Goal: Transaction & Acquisition: Purchase product/service

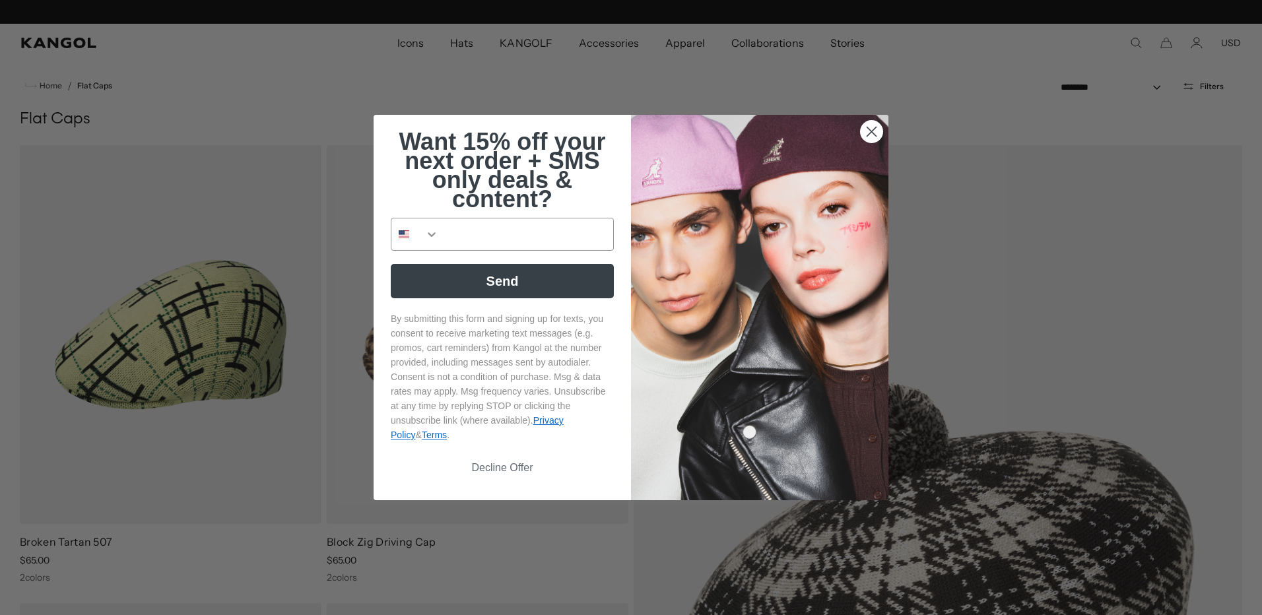
drag, startPoint x: 864, startPoint y: 131, endPoint x: 862, endPoint y: 141, distance: 10.7
click at [864, 131] on circle "Close dialog" at bounding box center [872, 132] width 22 height 22
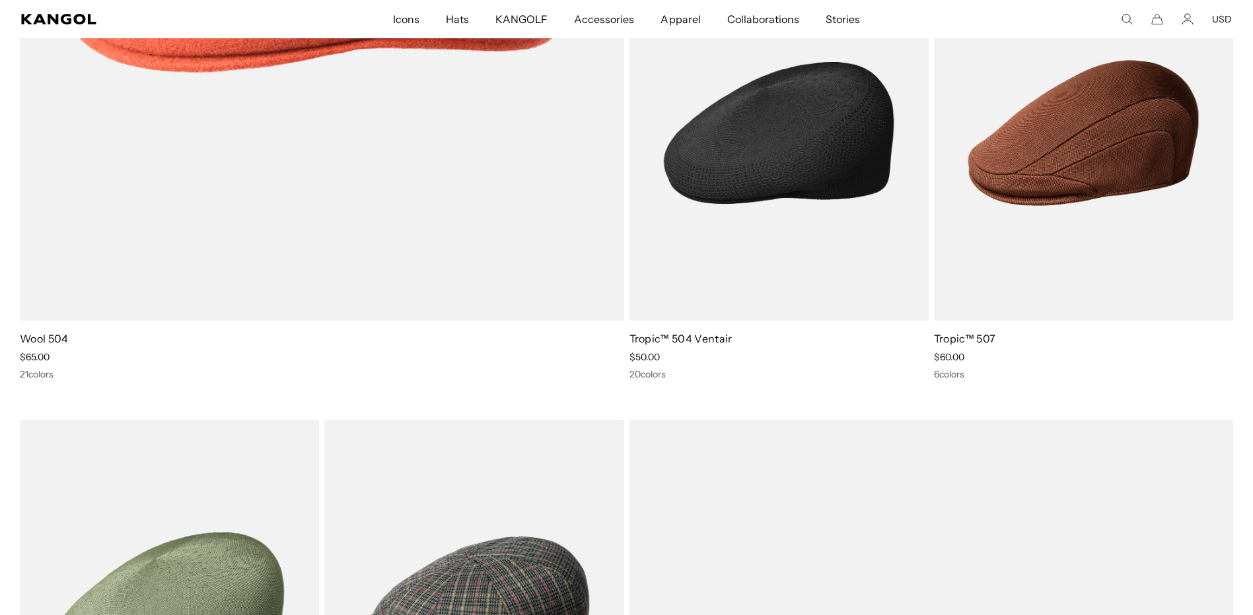
click at [0, 0] on img at bounding box center [0, 0] width 0 height 0
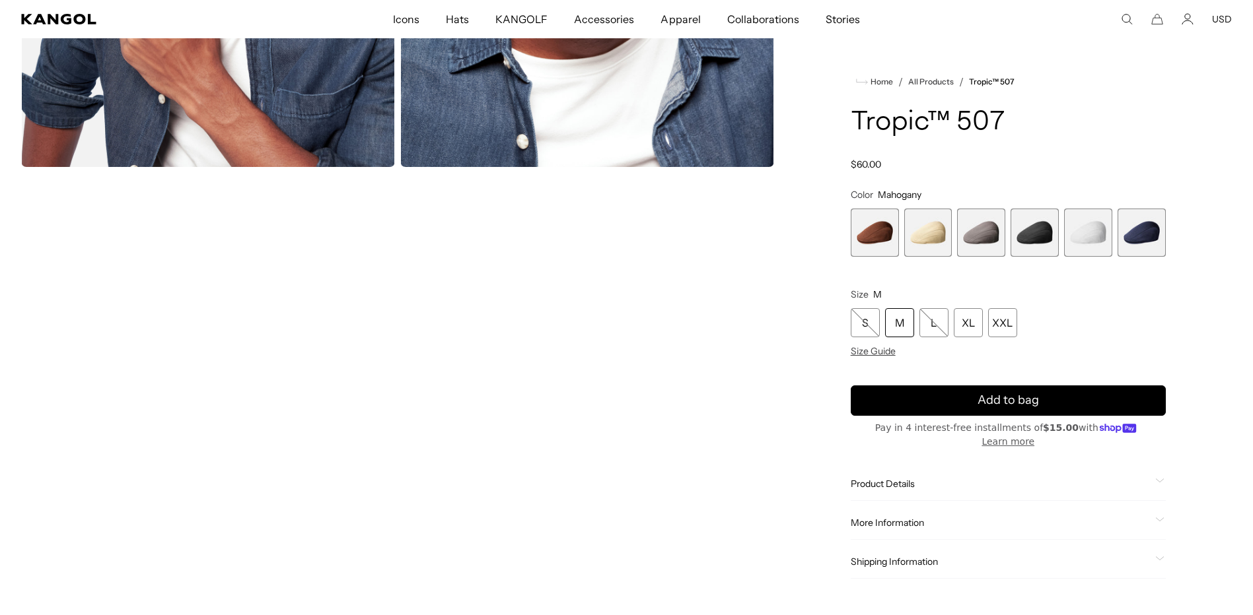
scroll to position [0, 336]
click at [1140, 215] on span "6 of 6" at bounding box center [1141, 233] width 48 height 48
click at [1139, 213] on span "6 of 6" at bounding box center [1141, 233] width 48 height 48
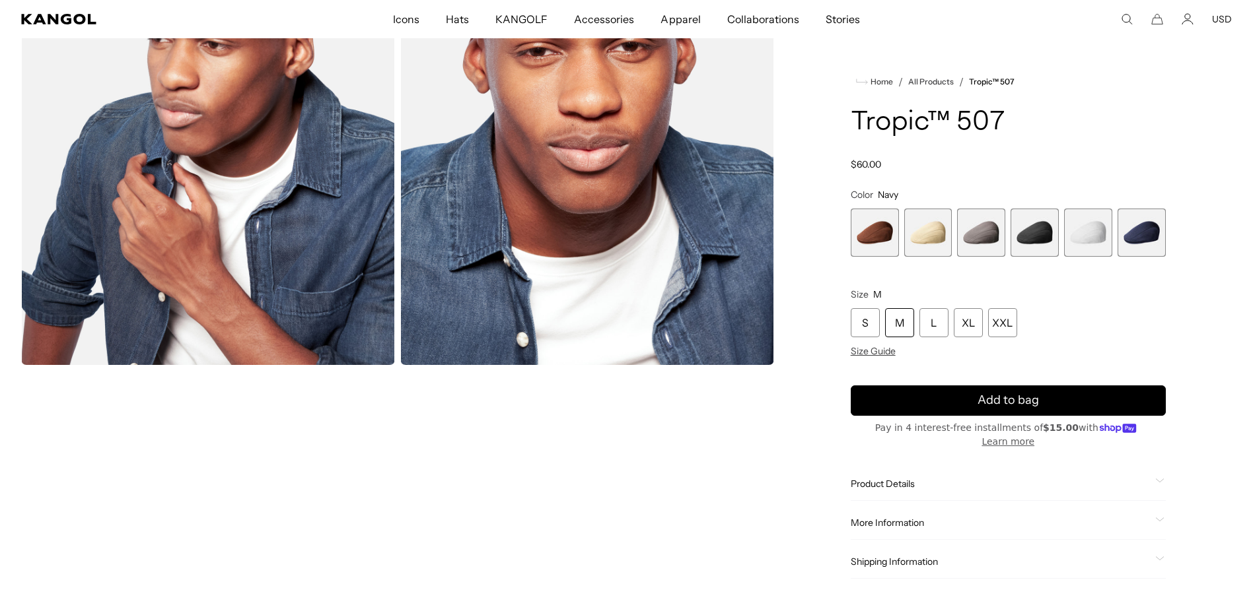
scroll to position [0, 336]
click at [1140, 257] on span "6 of 6" at bounding box center [1141, 233] width 48 height 48
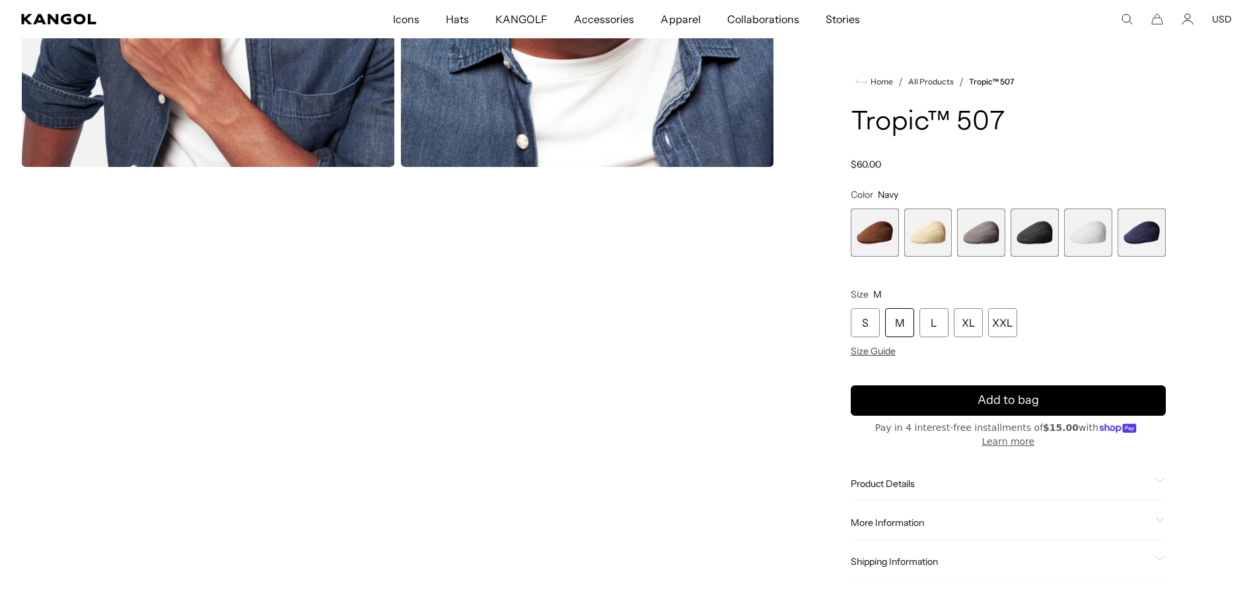
scroll to position [0, 336]
click at [979, 221] on span "3 of 6" at bounding box center [981, 233] width 48 height 48
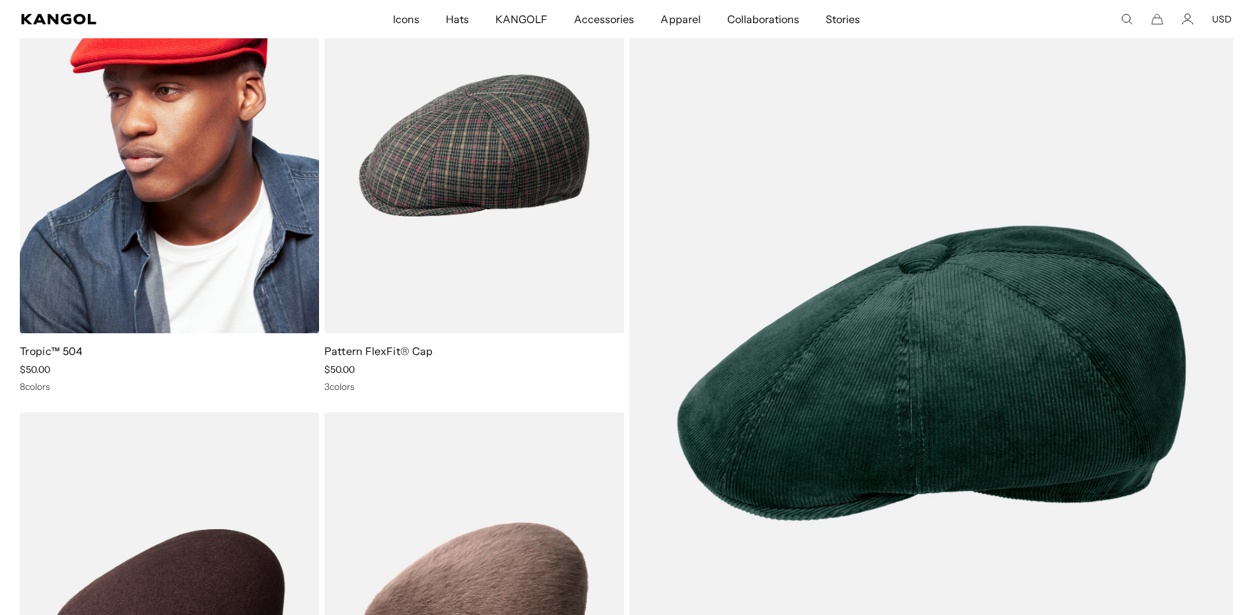
click at [218, 309] on img at bounding box center [169, 146] width 299 height 376
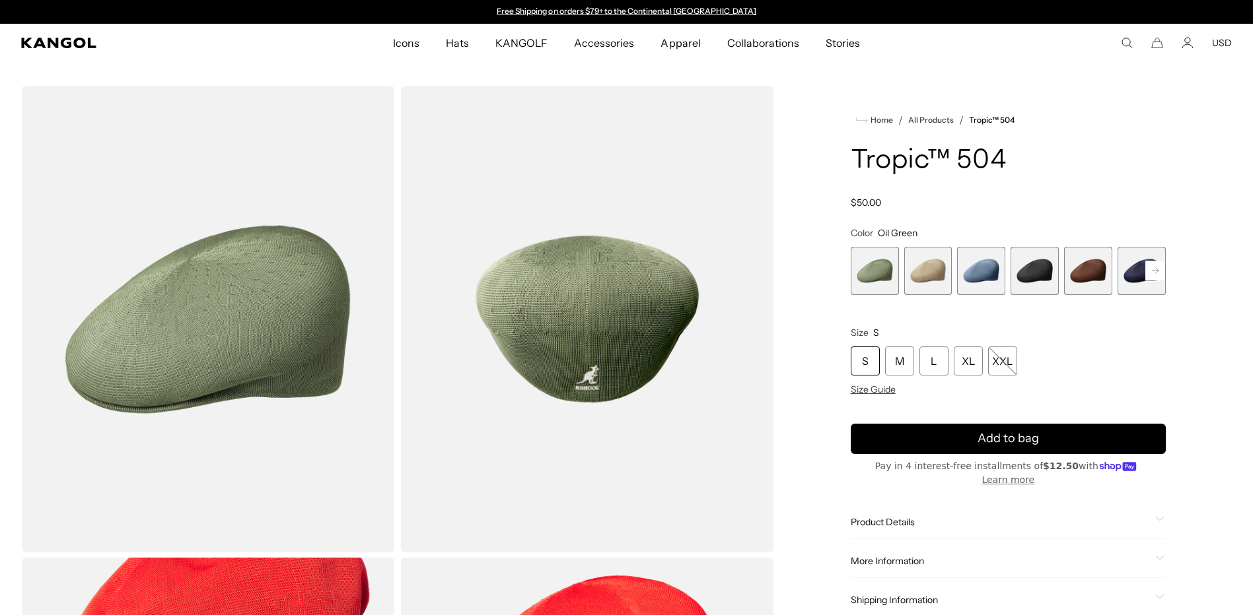
click at [1124, 295] on span "6 of 9" at bounding box center [1141, 271] width 48 height 48
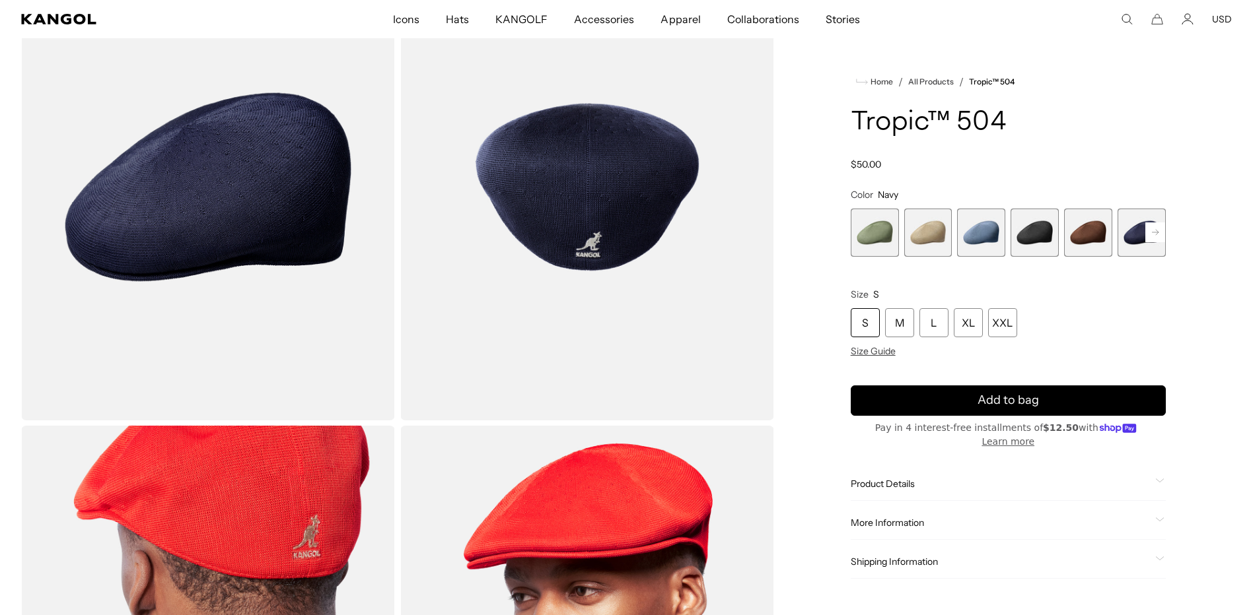
scroll to position [0, 336]
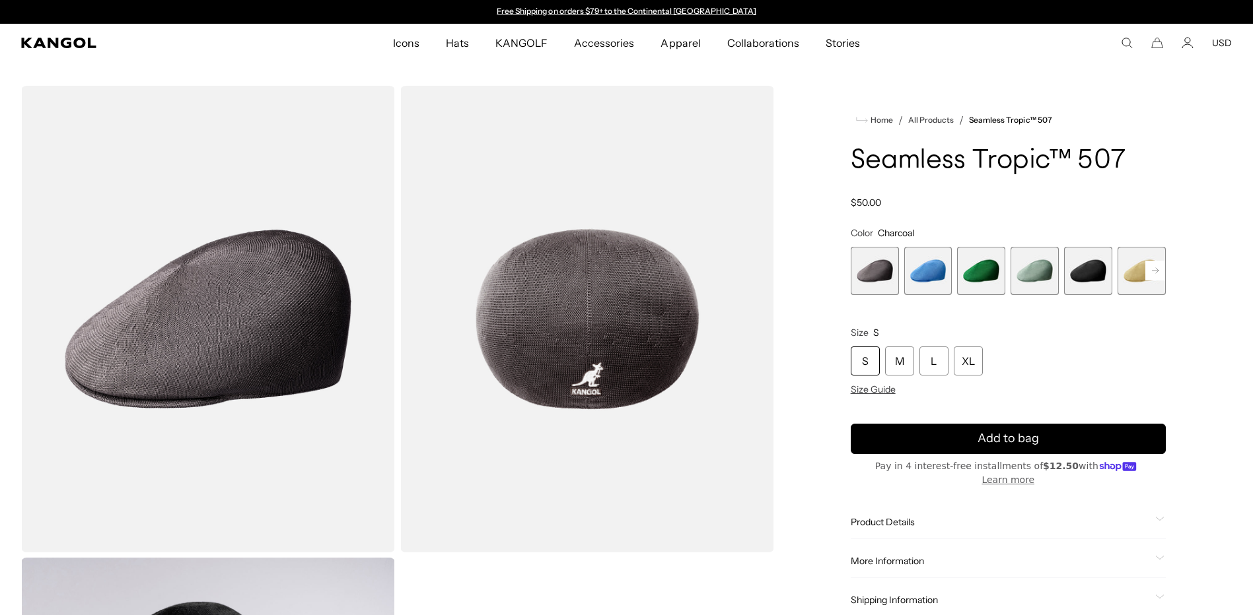
scroll to position [0, 336]
click at [1146, 281] on rect at bounding box center [1155, 271] width 20 height 20
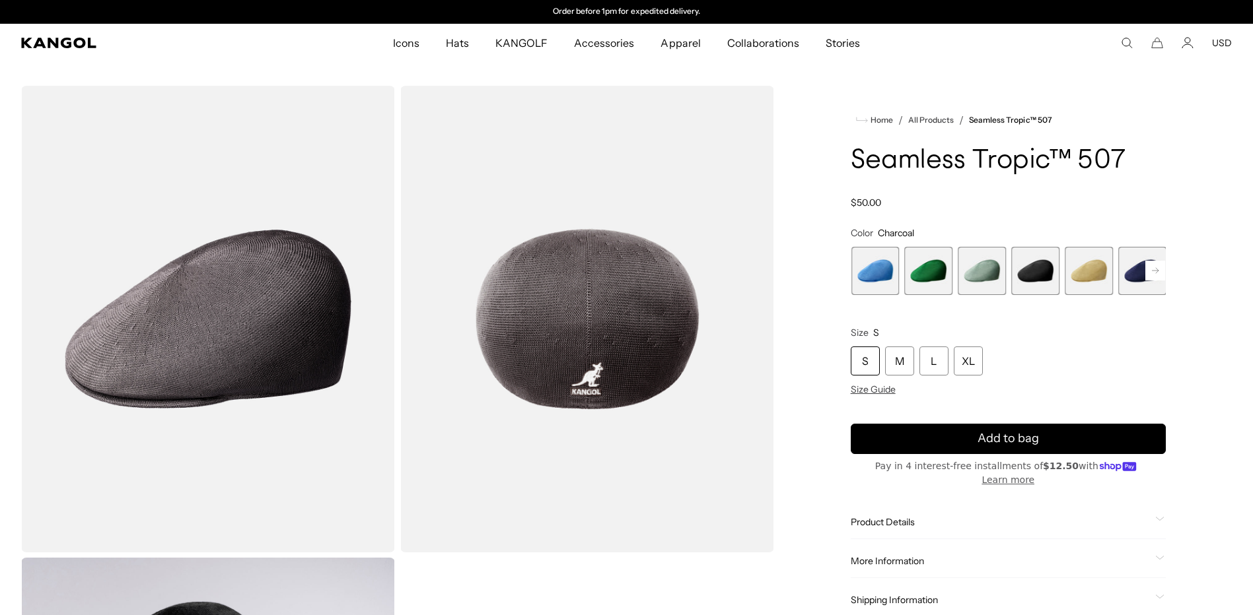
scroll to position [0, 0]
click at [1146, 281] on rect at bounding box center [1155, 271] width 20 height 20
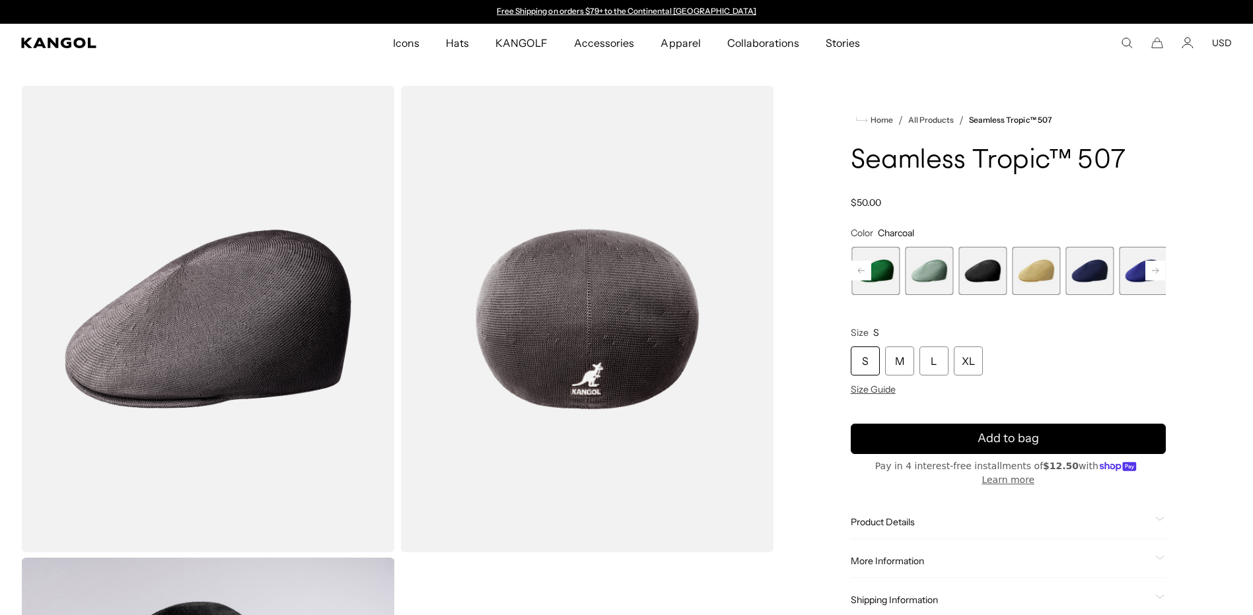
click at [1146, 281] on rect at bounding box center [1155, 271] width 20 height 20
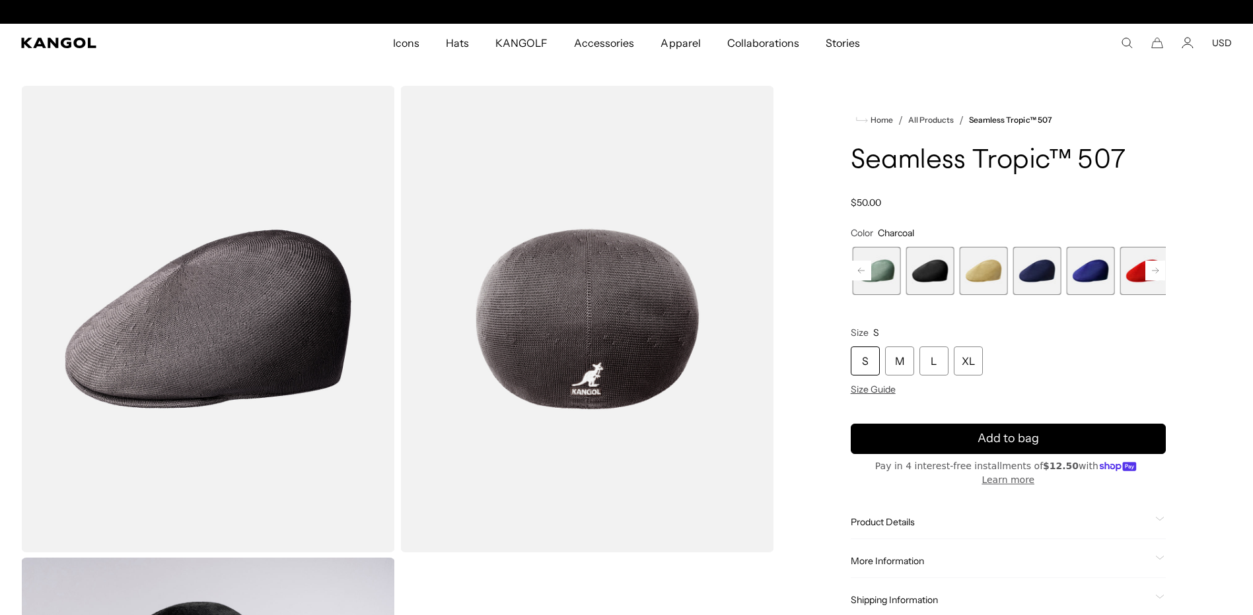
scroll to position [0, 336]
click at [1038, 295] on span "7 of 12" at bounding box center [1037, 271] width 48 height 48
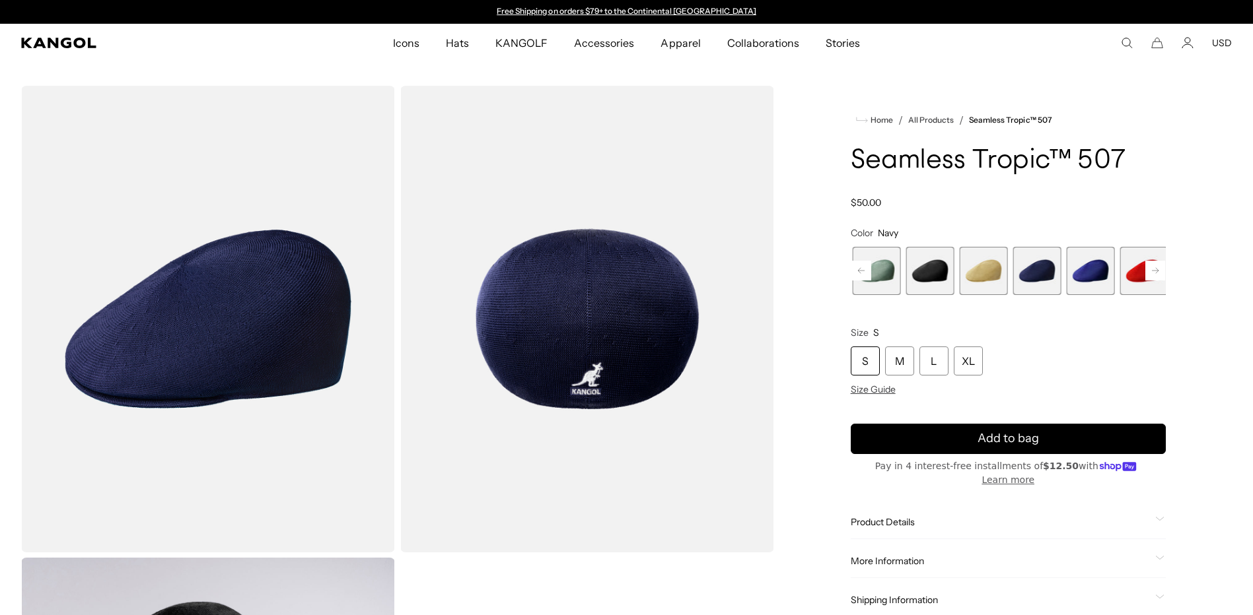
click at [1082, 295] on span "8 of 12" at bounding box center [1090, 271] width 48 height 48
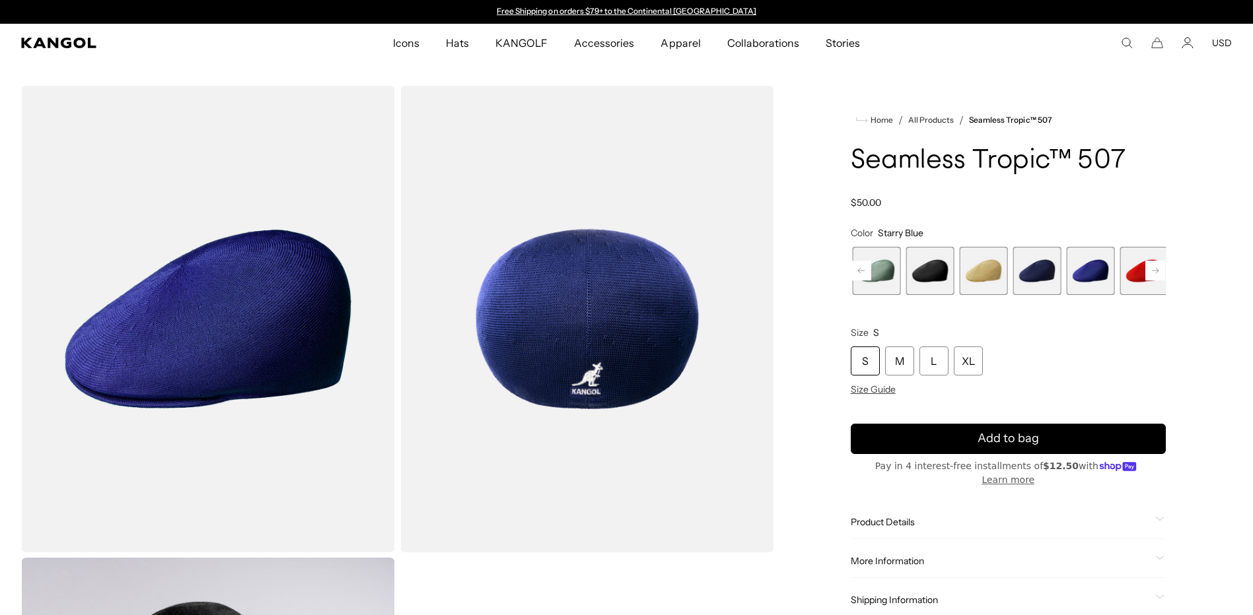
click at [1035, 295] on span "7 of 12" at bounding box center [1037, 271] width 48 height 48
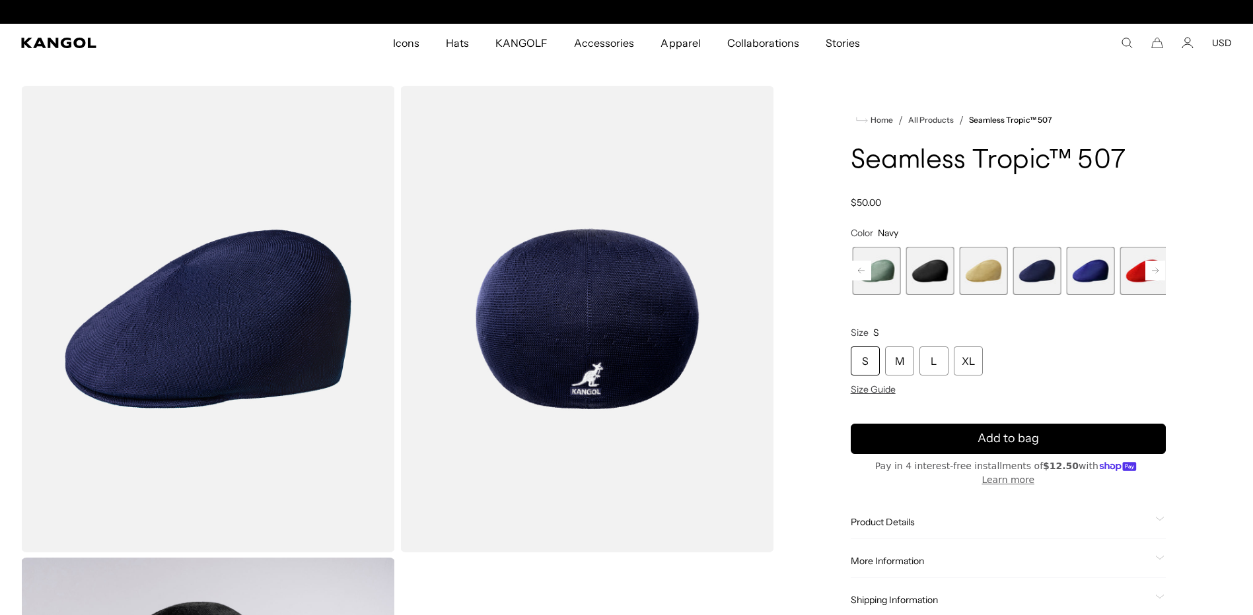
scroll to position [0, 336]
click at [1147, 281] on rect at bounding box center [1155, 271] width 20 height 20
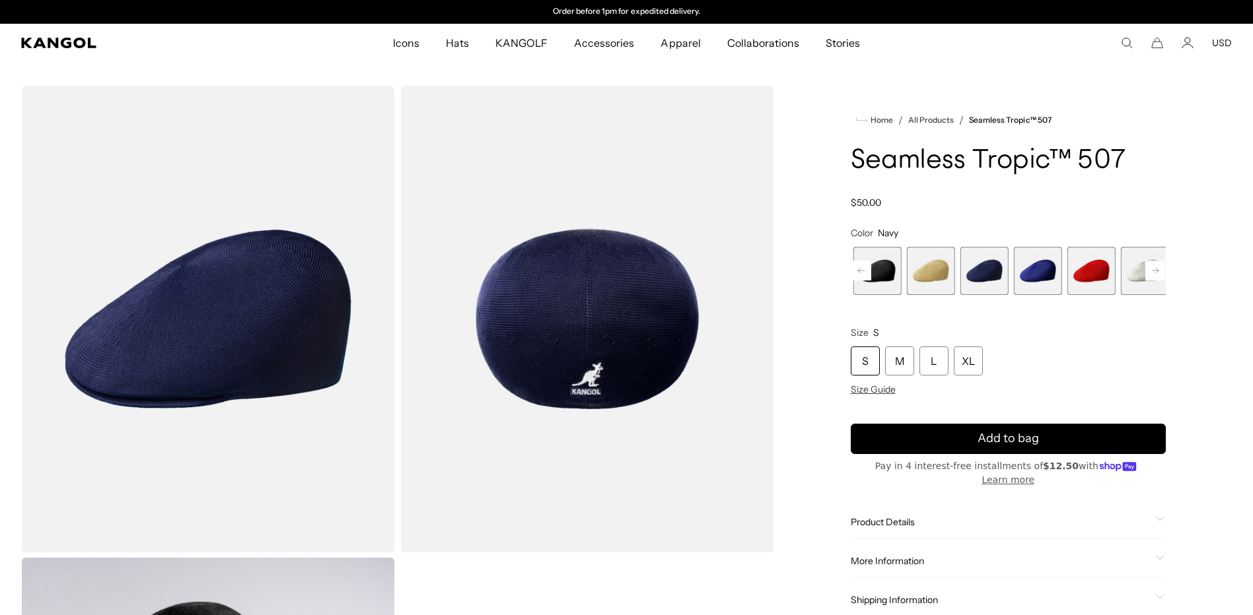
click at [1147, 281] on rect at bounding box center [1155, 271] width 20 height 20
click at [1088, 295] on span "10 of 12" at bounding box center [1092, 271] width 48 height 48
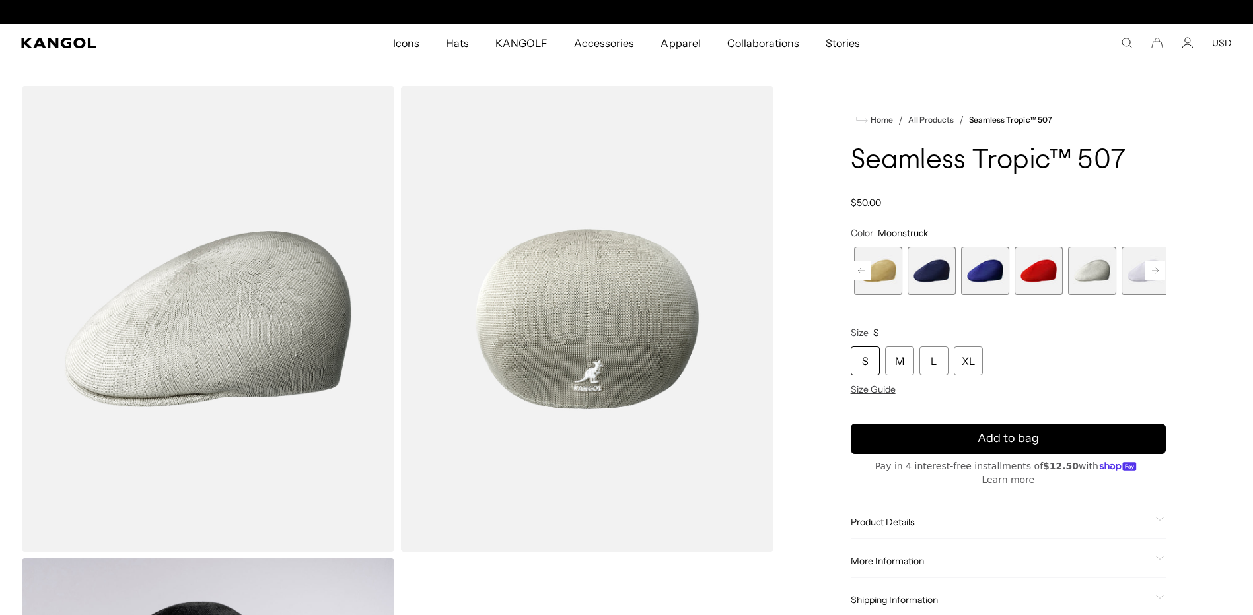
scroll to position [0, 336]
click at [1144, 281] on button "Next" at bounding box center [1154, 270] width 21 height 21
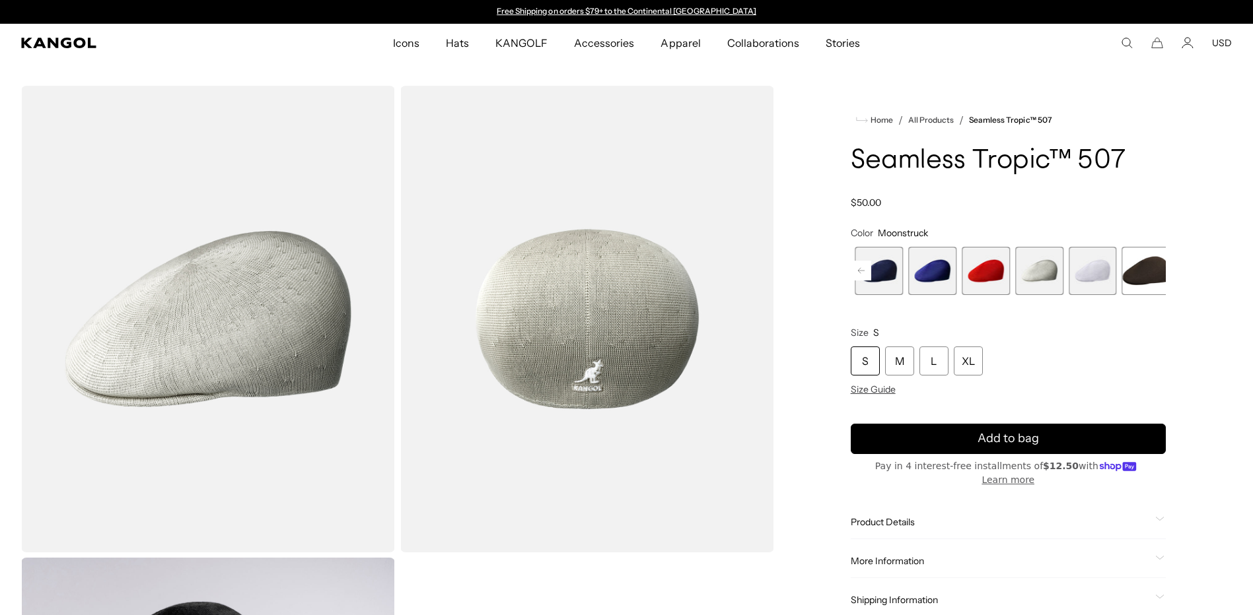
click at [1089, 295] on span "11 of 12" at bounding box center [1092, 271] width 48 height 48
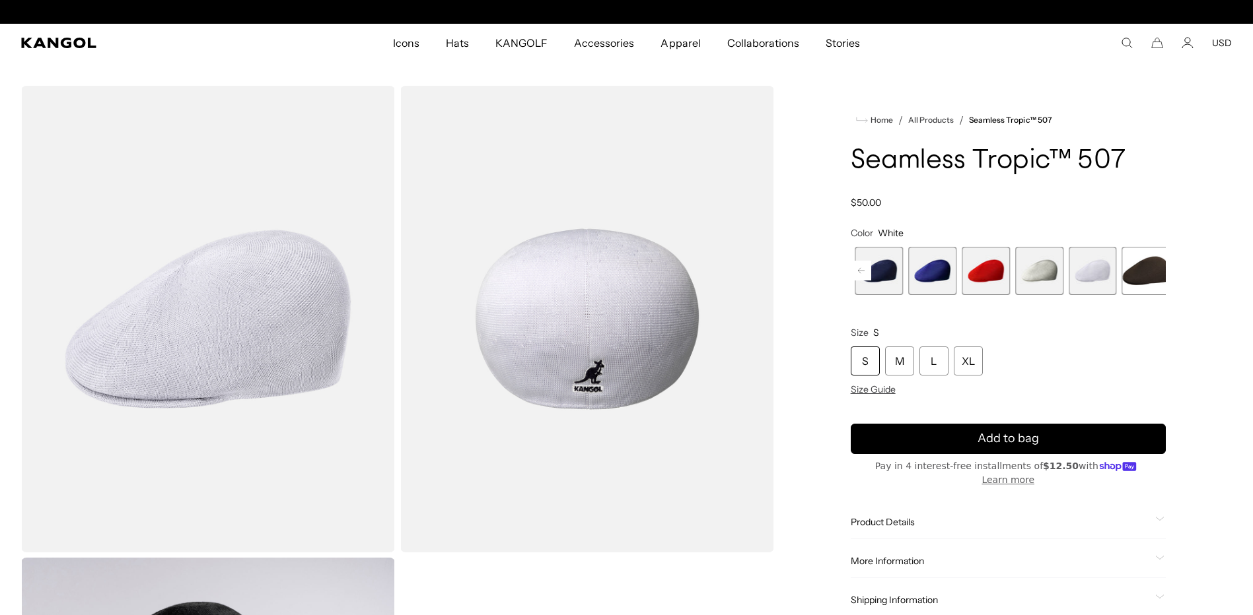
scroll to position [0, 336]
click at [1136, 295] on span "12 of 12" at bounding box center [1146, 271] width 48 height 48
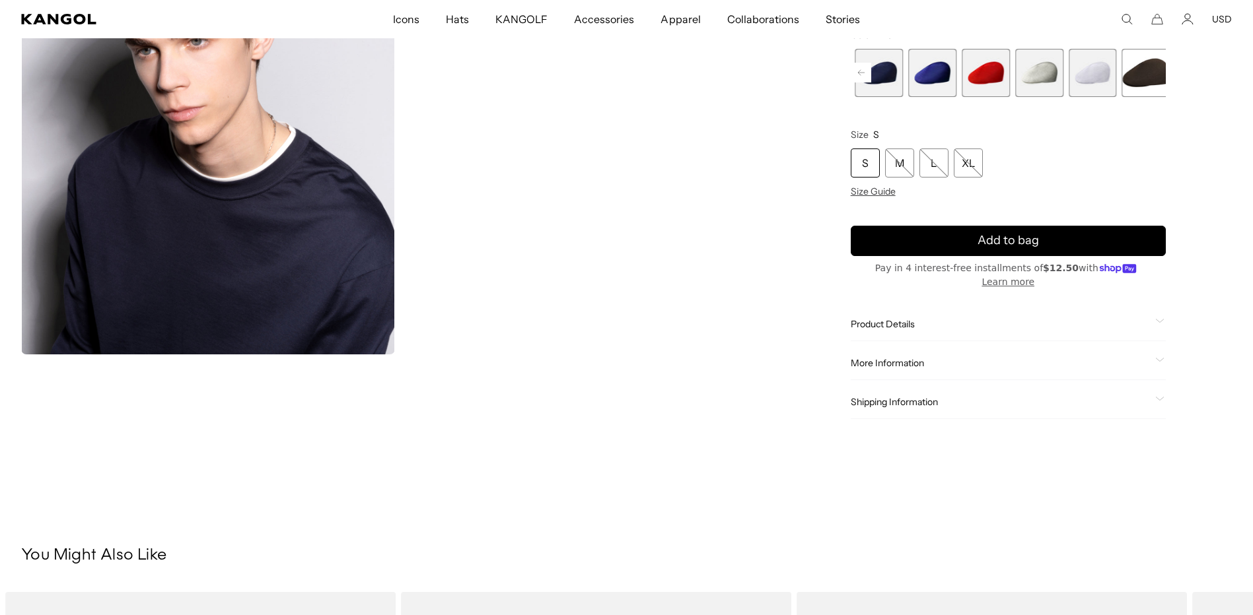
scroll to position [0, 336]
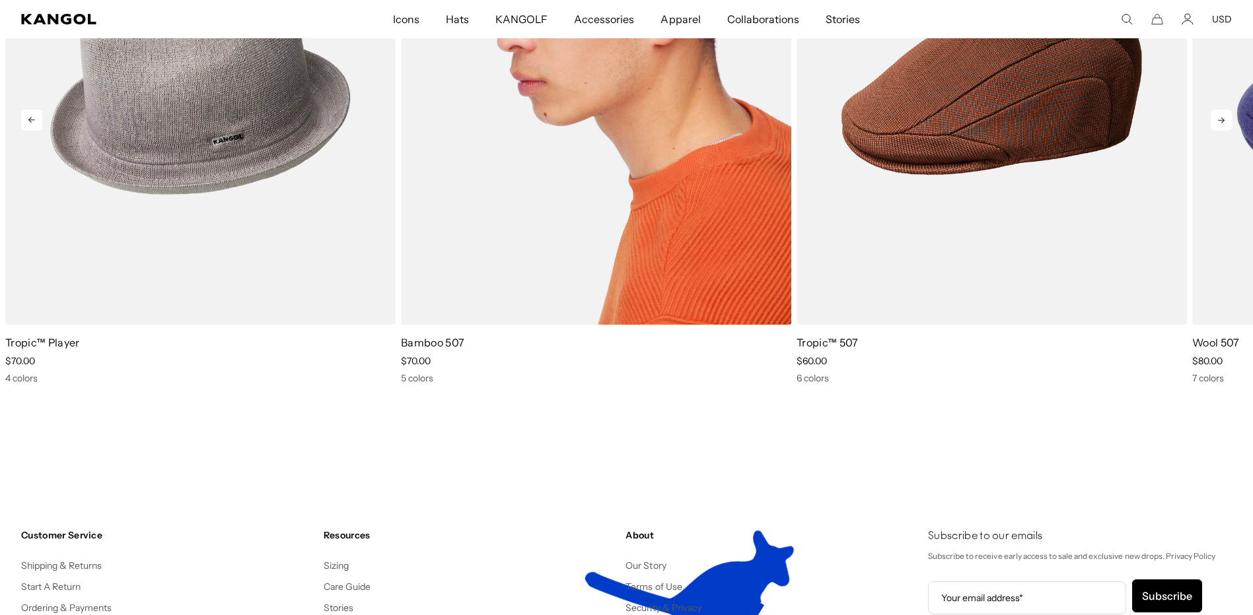
click at [605, 313] on img "2 of 5" at bounding box center [596, 81] width 390 height 490
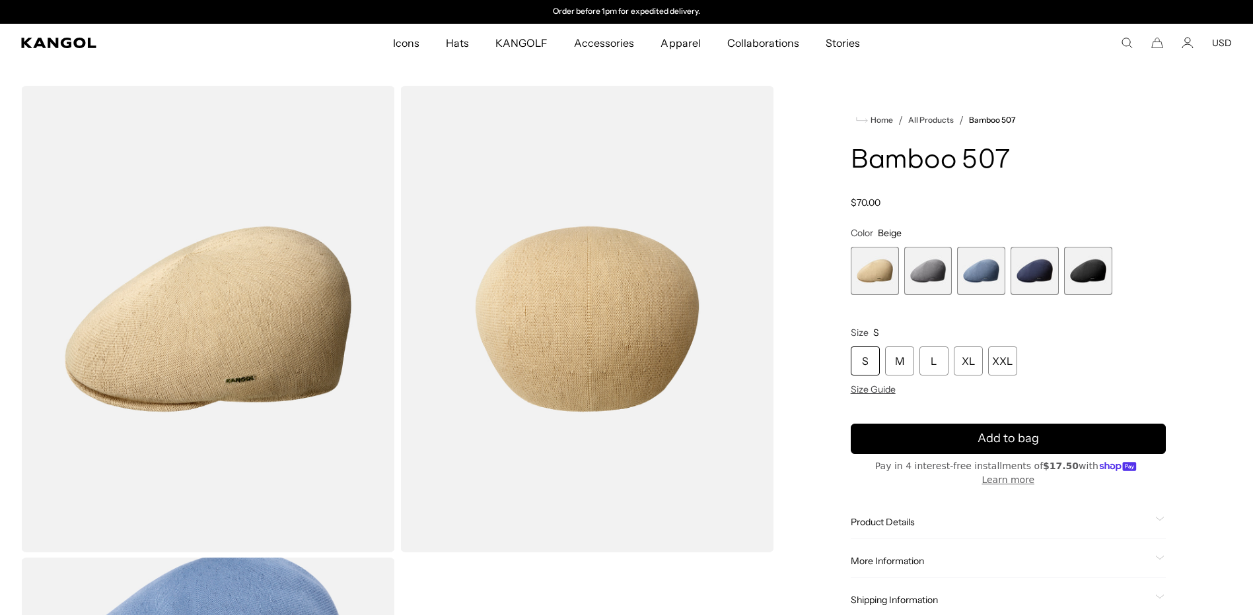
click at [1033, 295] on span "4 of 5" at bounding box center [1034, 271] width 48 height 48
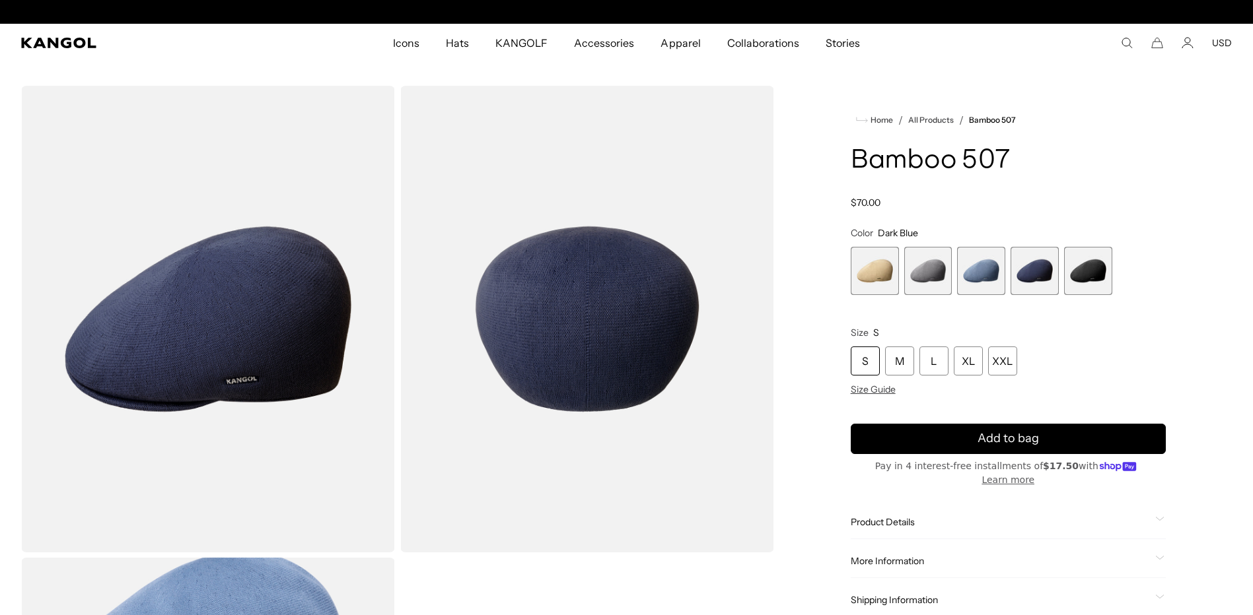
scroll to position [0, 336]
click at [1090, 295] on span "5 of 5" at bounding box center [1088, 271] width 48 height 48
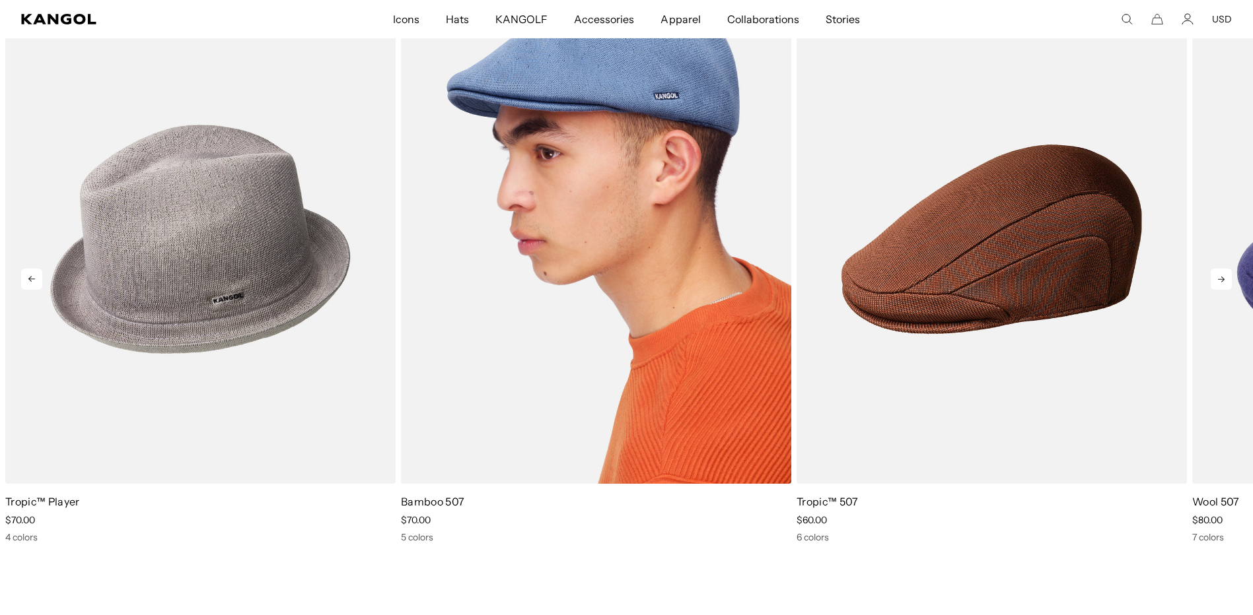
scroll to position [0, 336]
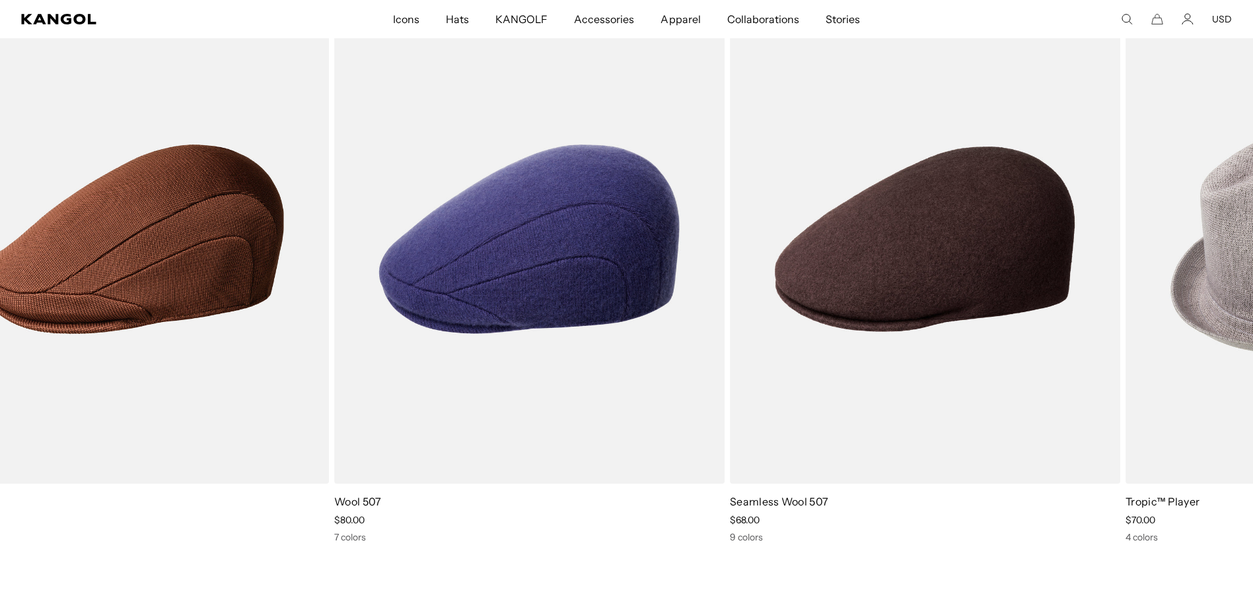
drag, startPoint x: 866, startPoint y: 399, endPoint x: -35, endPoint y: 438, distance: 902.1
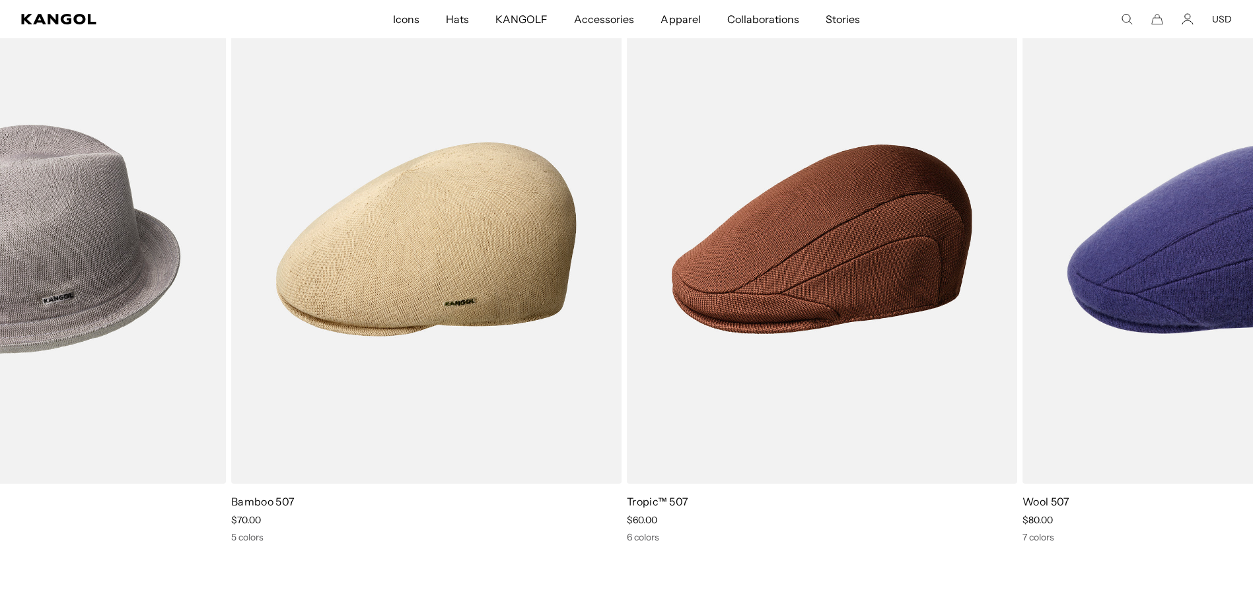
drag, startPoint x: 970, startPoint y: 323, endPoint x: -153, endPoint y: 419, distance: 1126.6
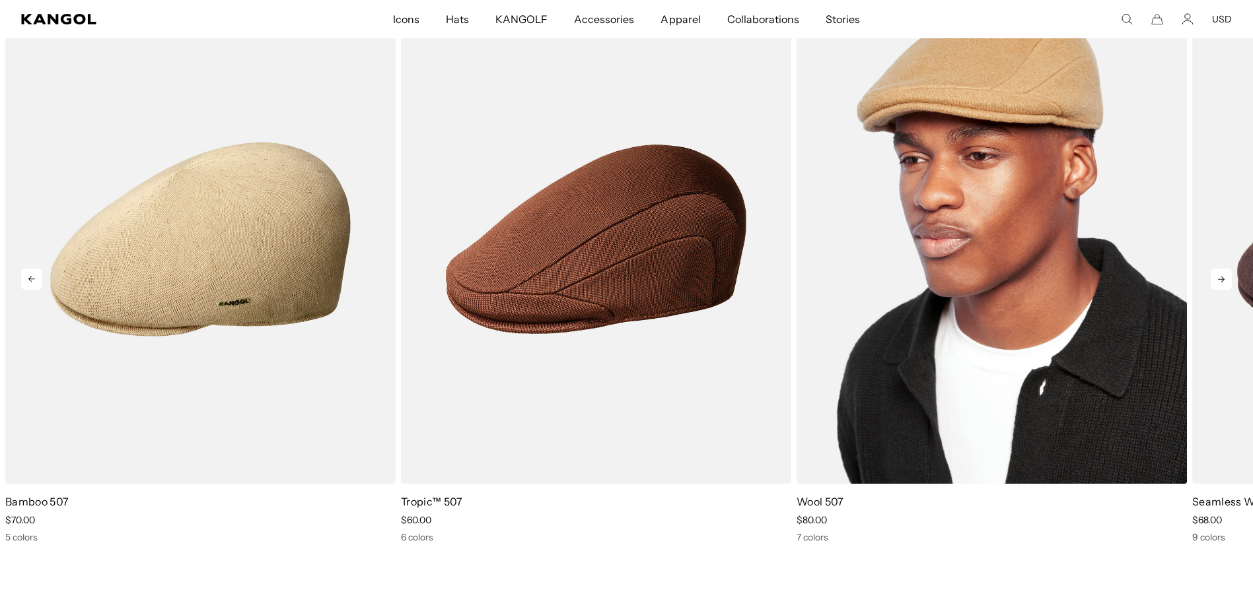
scroll to position [0, 0]
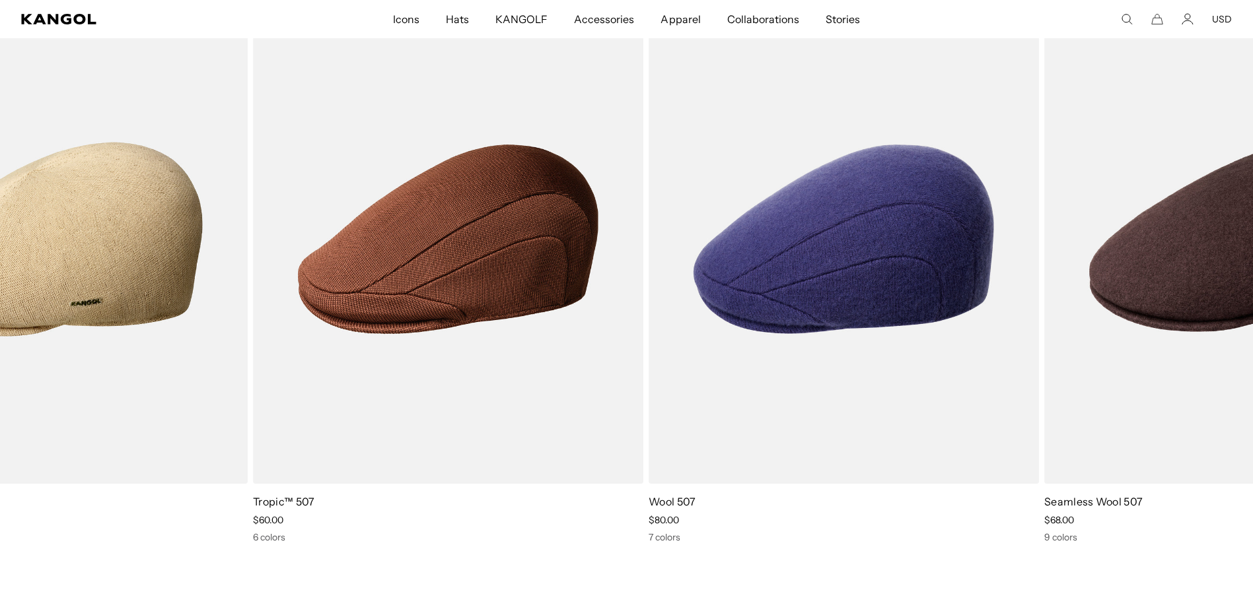
drag, startPoint x: 840, startPoint y: 396, endPoint x: -157, endPoint y: 401, distance: 997.0
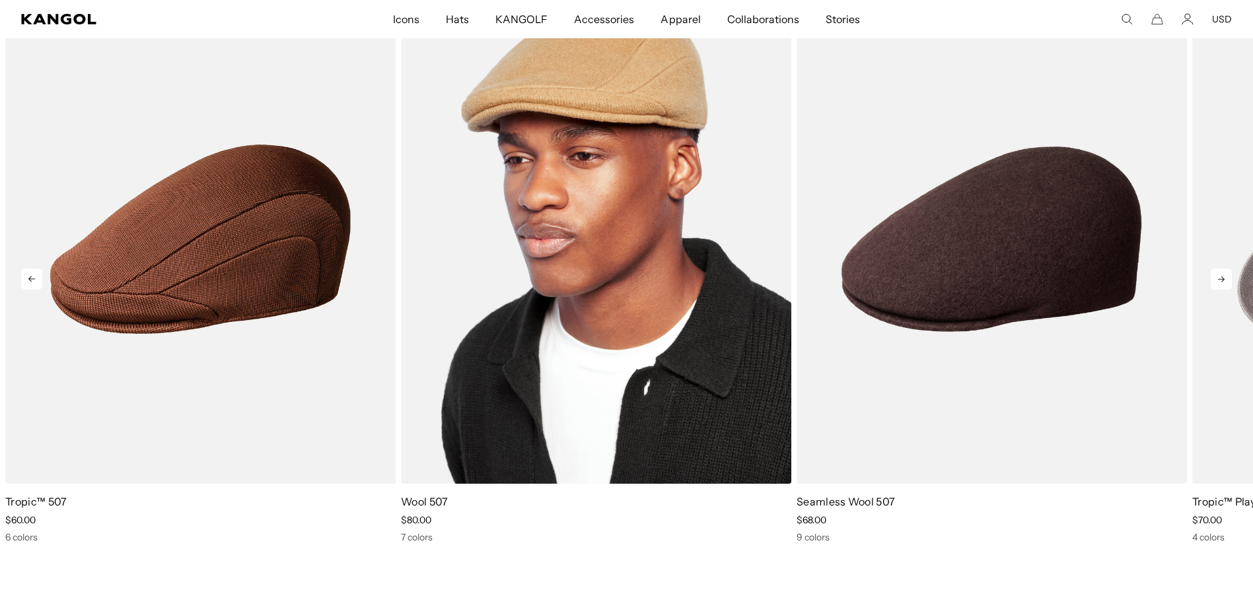
scroll to position [0, 336]
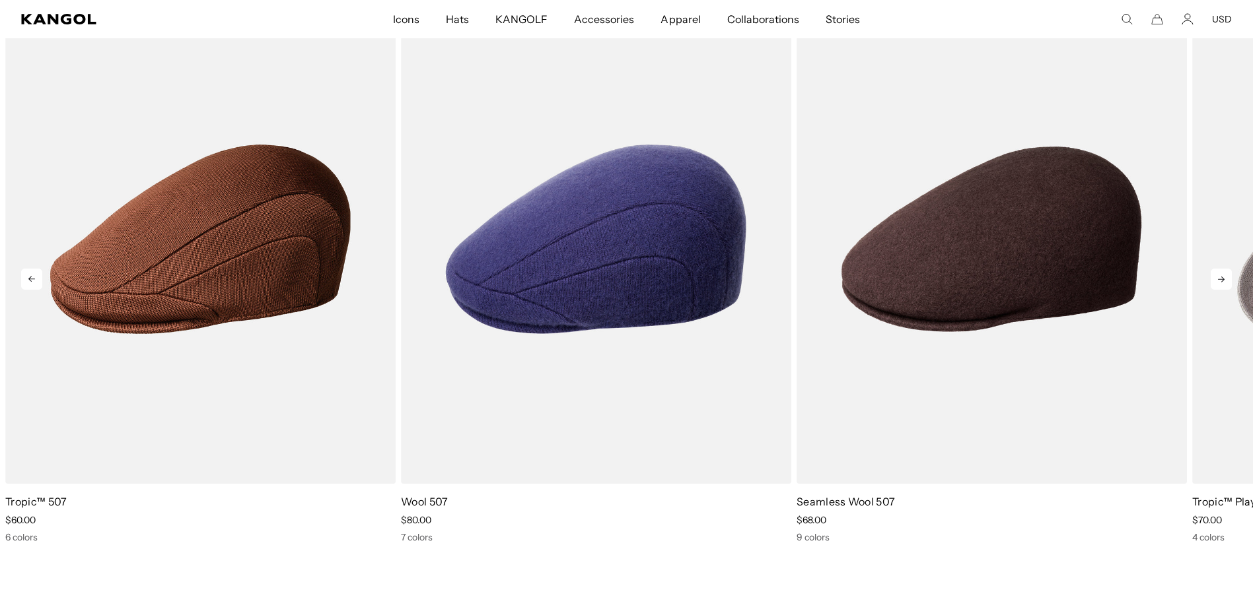
click at [1211, 290] on icon at bounding box center [1220, 279] width 21 height 21
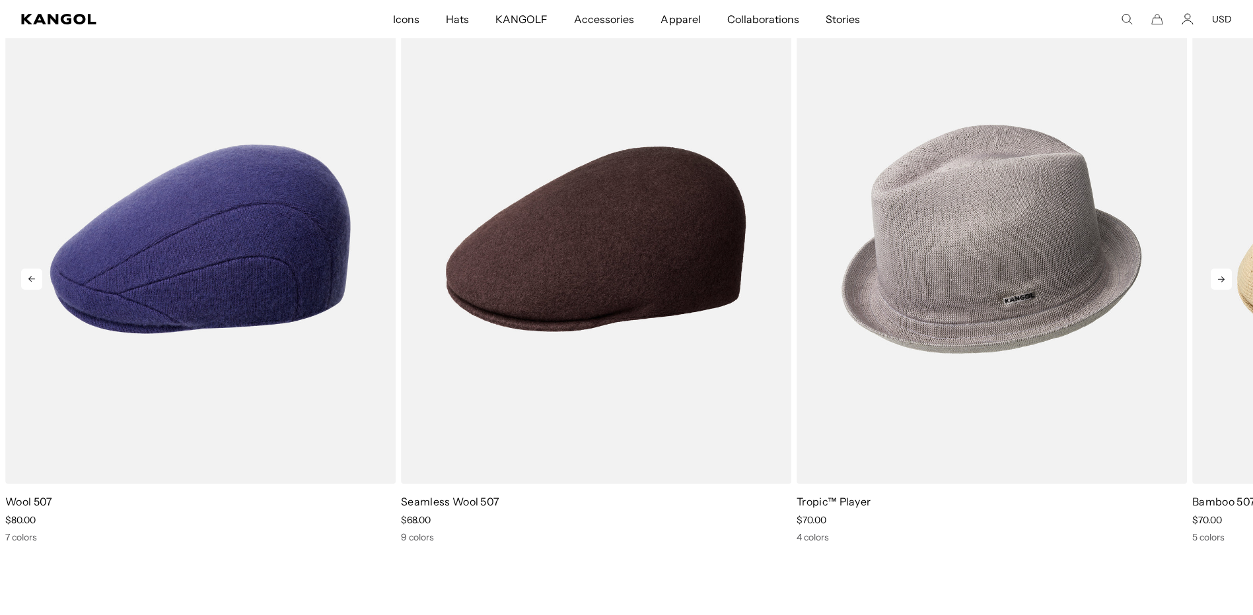
scroll to position [0, 0]
click at [1211, 290] on icon at bounding box center [1220, 279] width 21 height 21
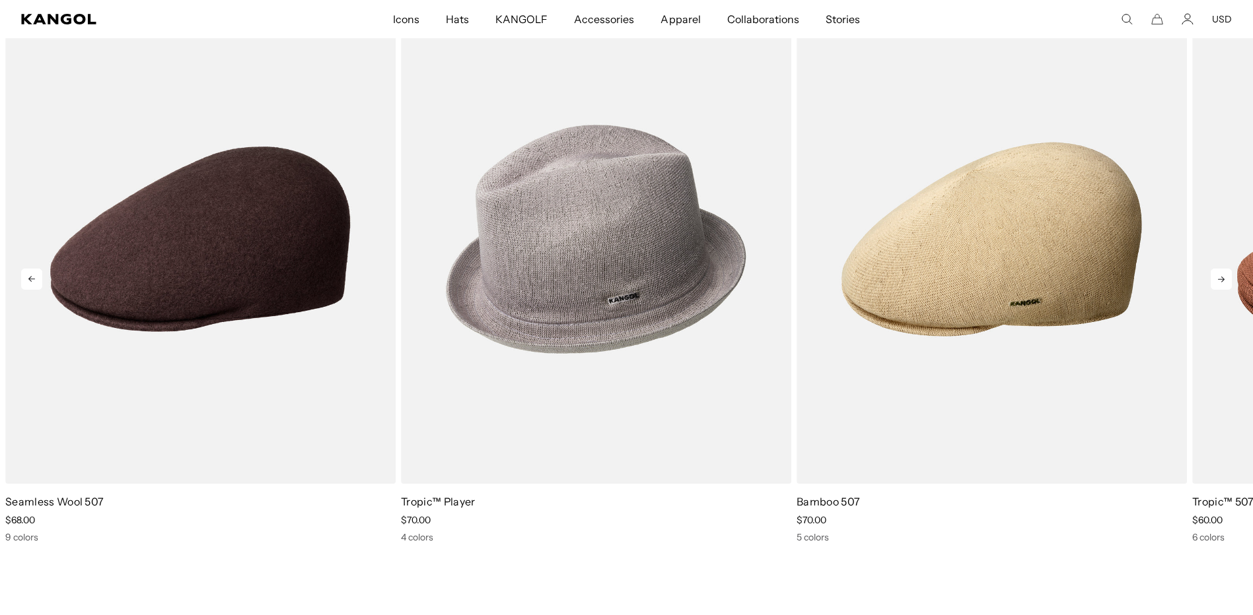
click at [1211, 290] on icon at bounding box center [1220, 279] width 21 height 21
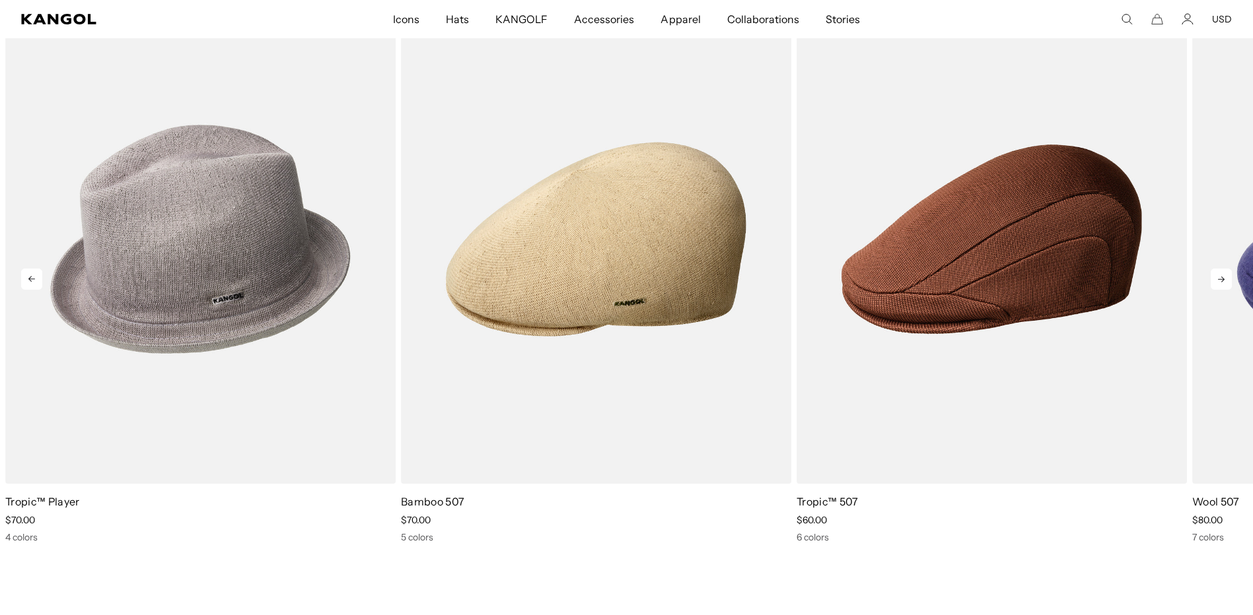
scroll to position [0, 336]
click at [1211, 290] on icon at bounding box center [1220, 279] width 21 height 21
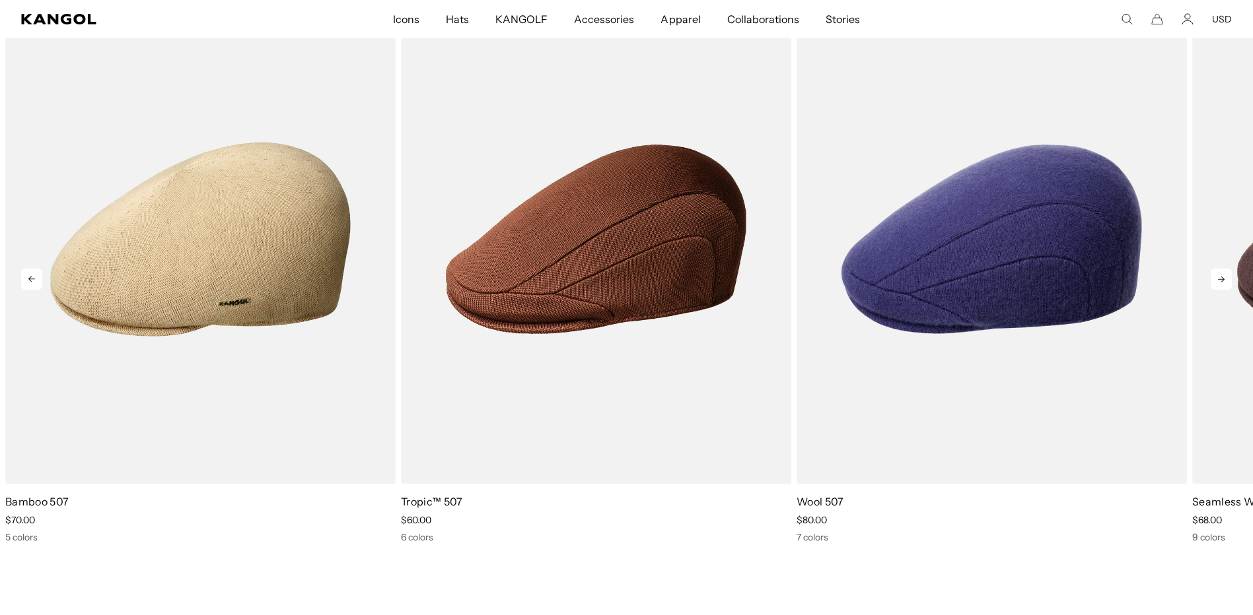
click at [1211, 290] on icon at bounding box center [1220, 279] width 21 height 21
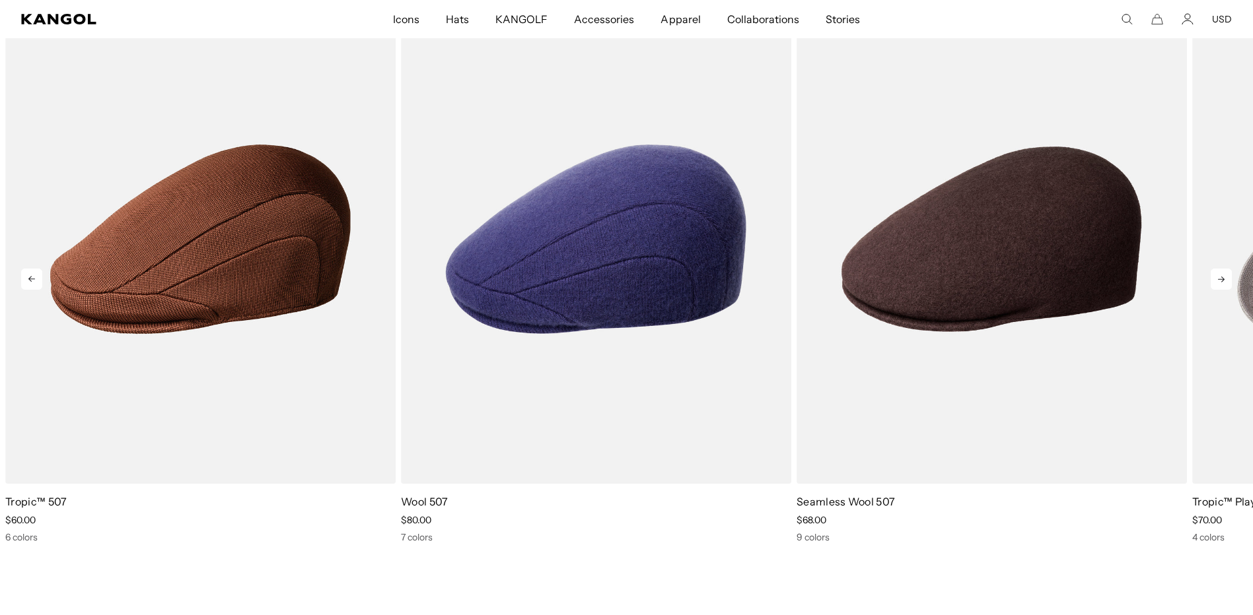
click at [1211, 290] on icon at bounding box center [1220, 279] width 21 height 21
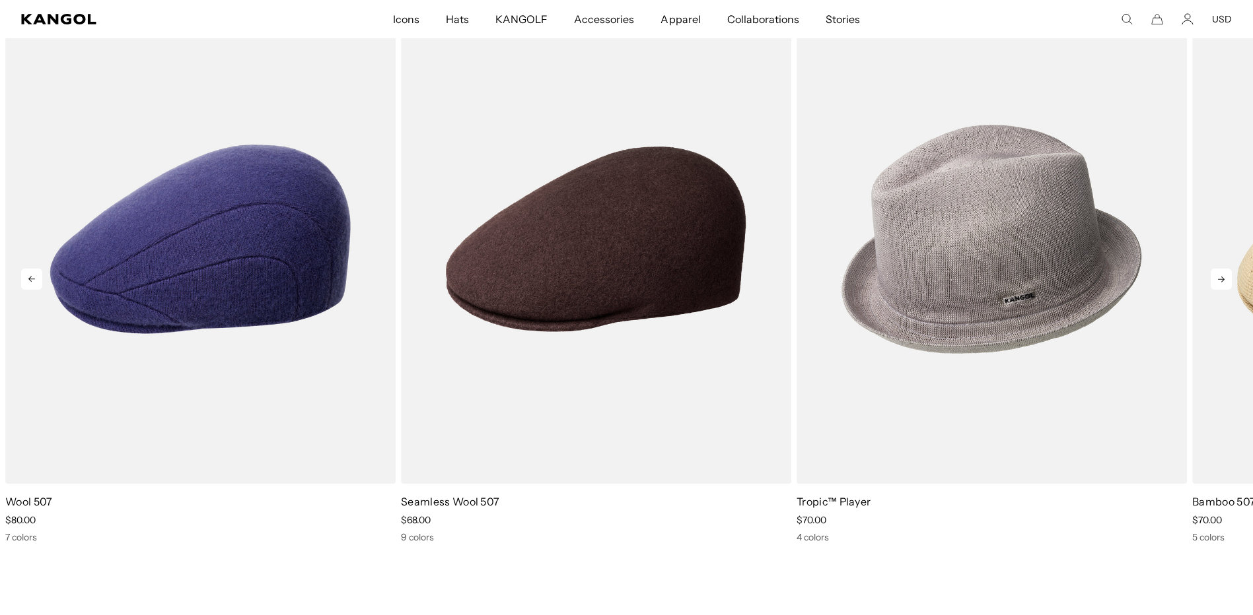
click at [1211, 290] on icon at bounding box center [1220, 279] width 21 height 21
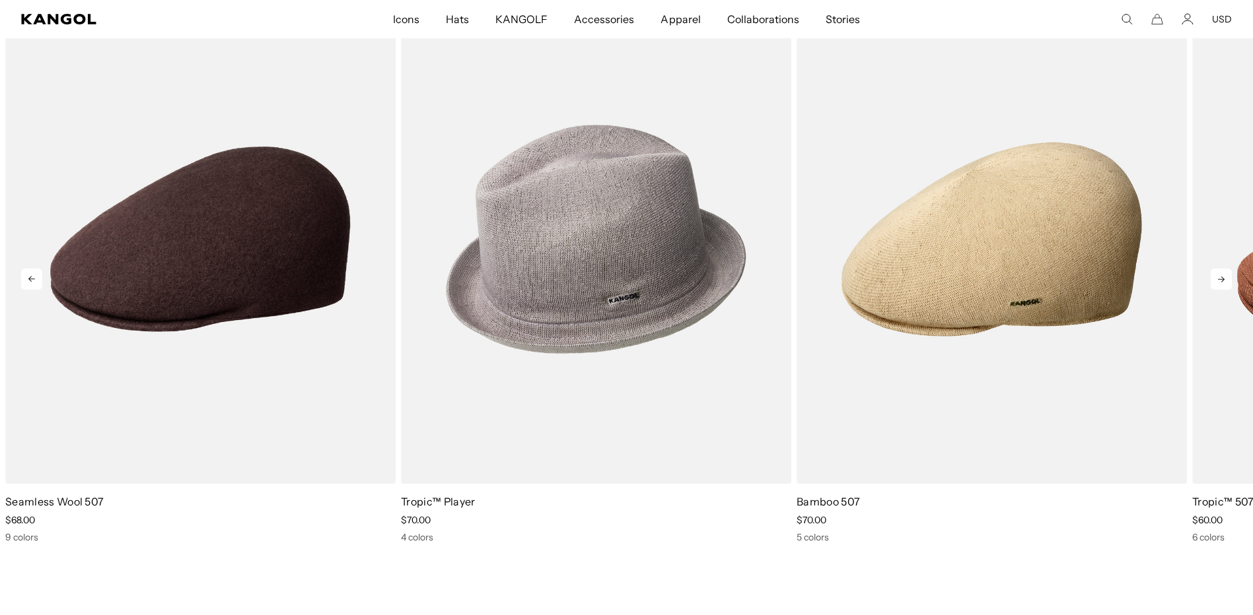
click at [1211, 290] on icon at bounding box center [1220, 279] width 21 height 21
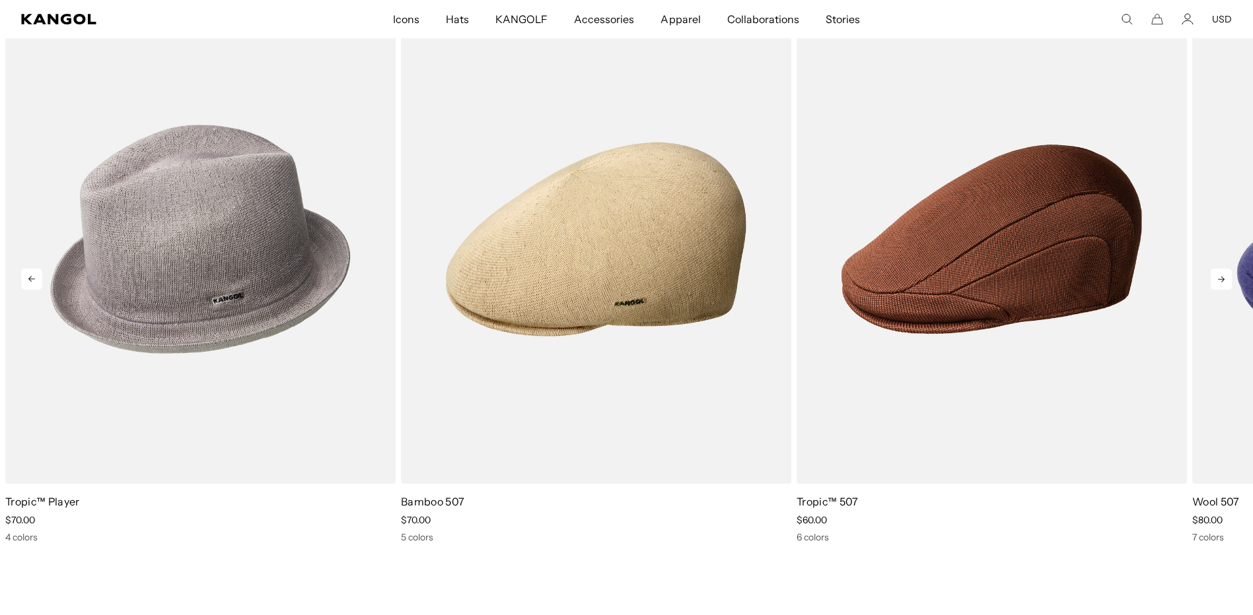
scroll to position [0, 336]
click at [1211, 290] on icon at bounding box center [1220, 279] width 21 height 21
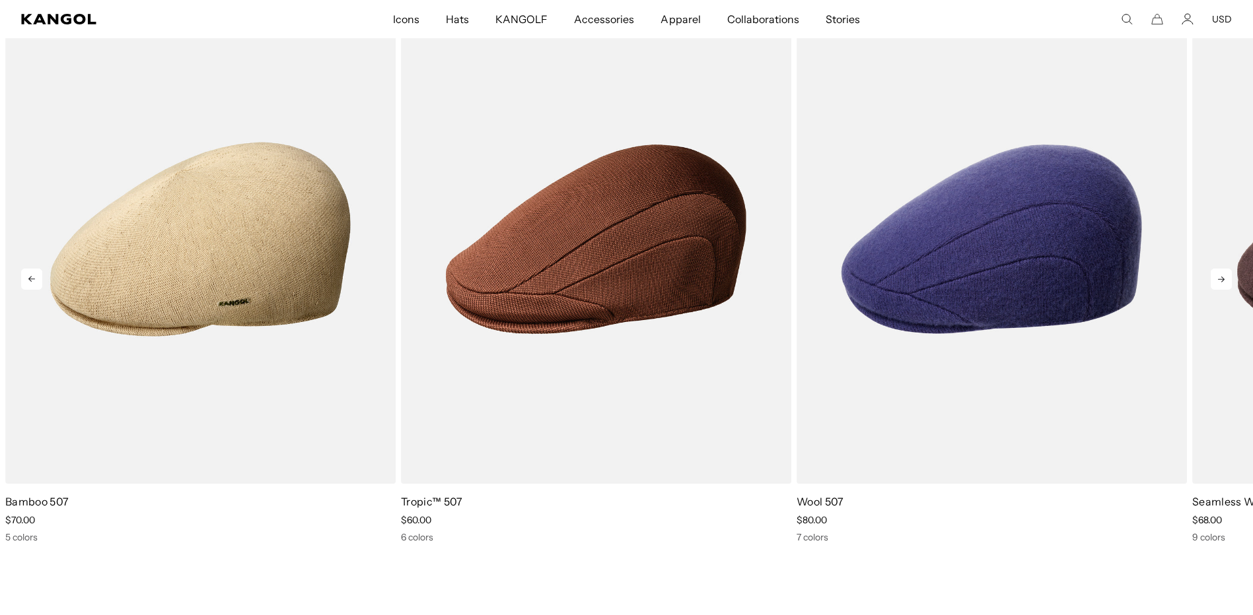
scroll to position [0, 0]
click at [1211, 290] on icon at bounding box center [1220, 279] width 21 height 21
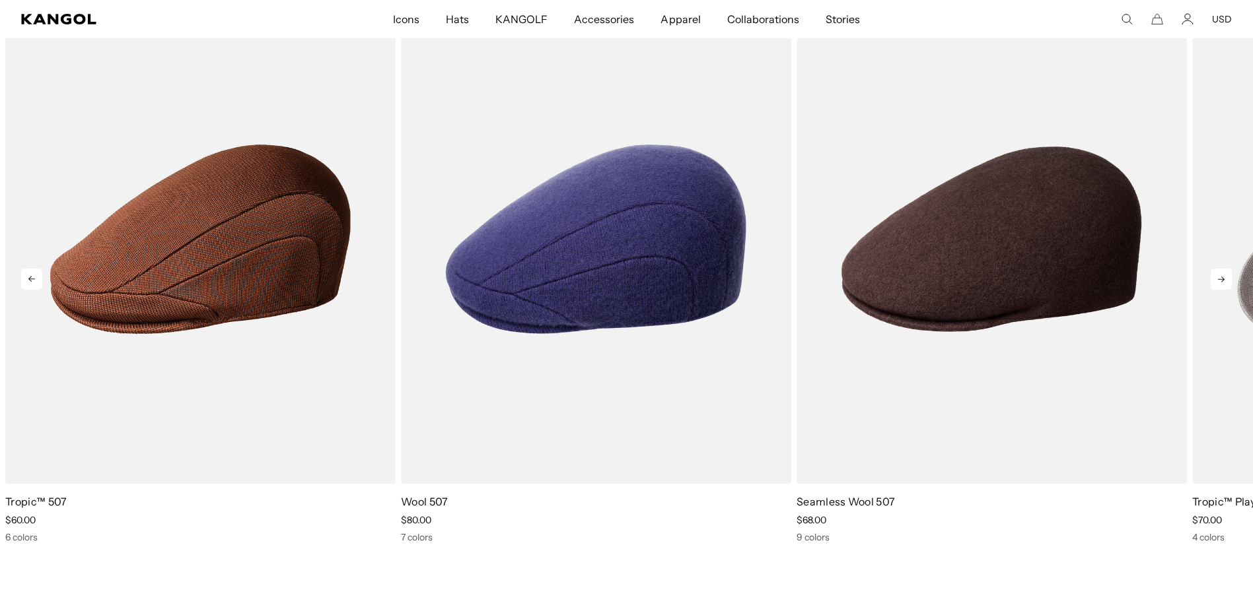
scroll to position [0, 336]
click at [1211, 290] on icon at bounding box center [1220, 279] width 21 height 21
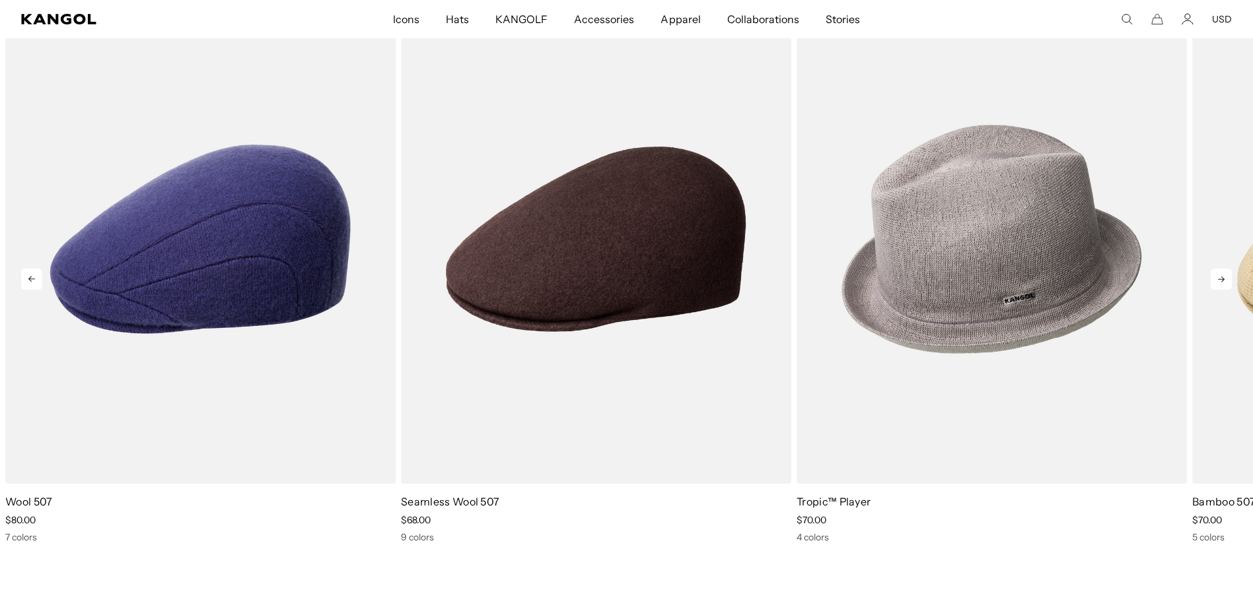
click at [1211, 290] on icon at bounding box center [1220, 279] width 21 height 21
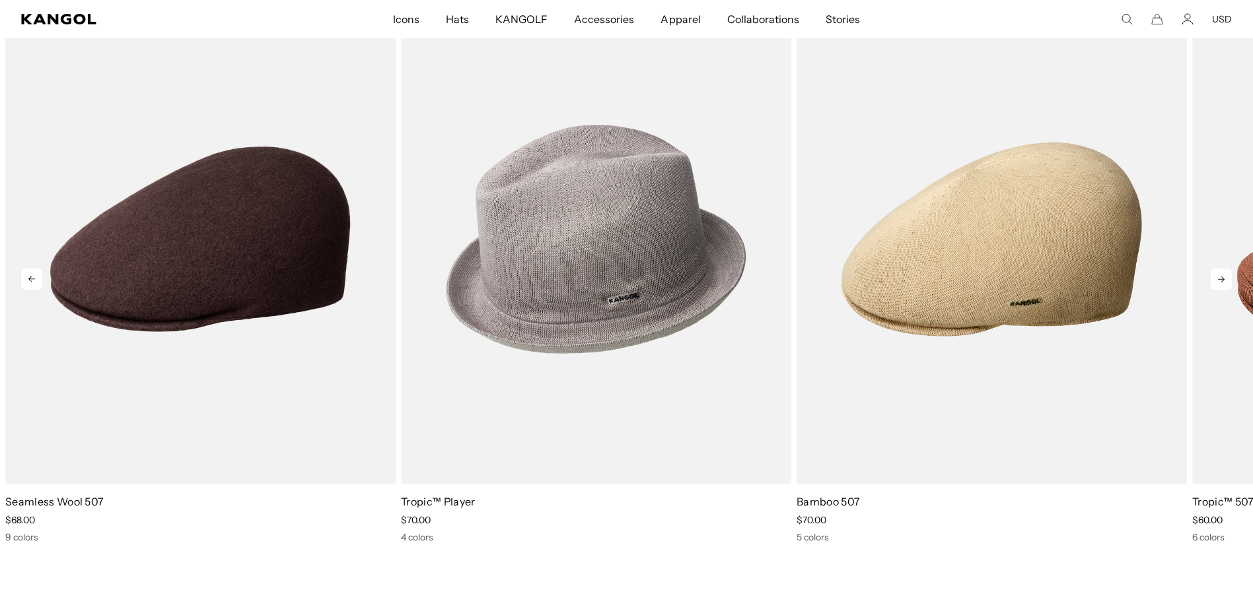
click at [1211, 290] on icon at bounding box center [1220, 279] width 21 height 21
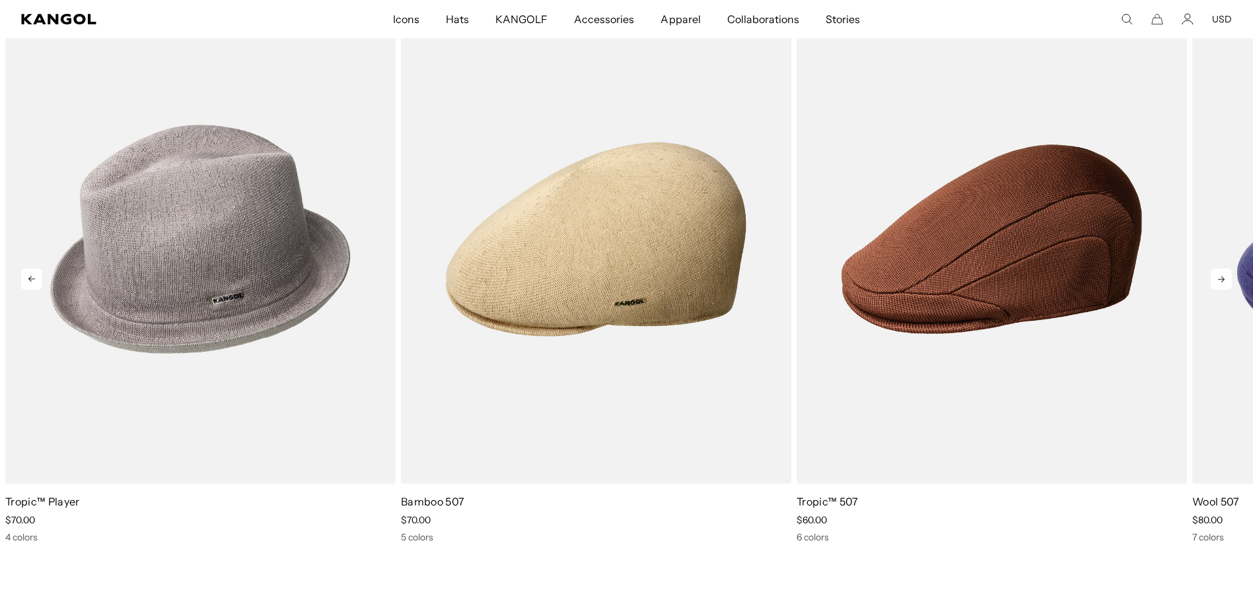
scroll to position [0, 0]
click at [1211, 290] on icon at bounding box center [1220, 279] width 21 height 21
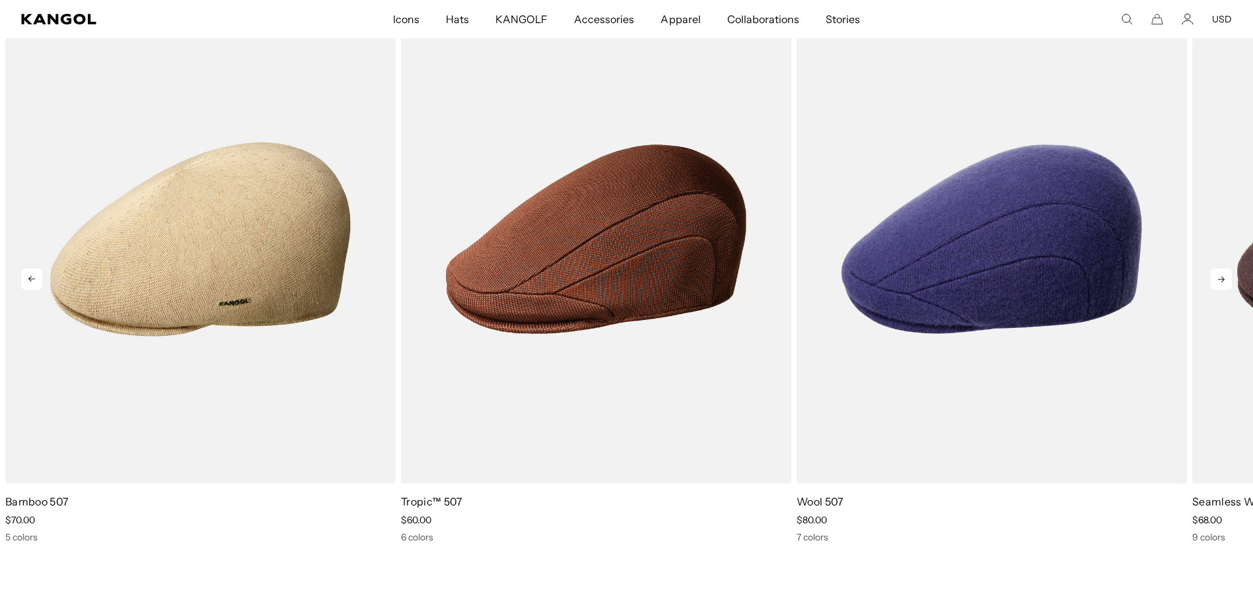
scroll to position [0, 336]
click at [1211, 290] on icon at bounding box center [1220, 279] width 21 height 21
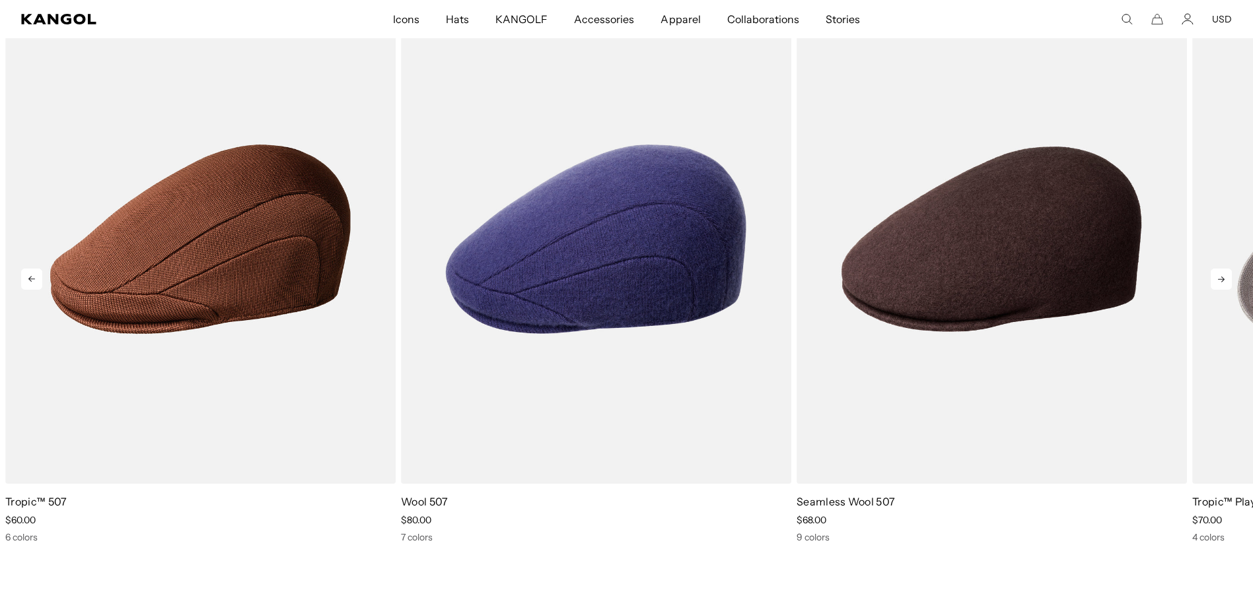
click at [1211, 290] on icon at bounding box center [1220, 279] width 21 height 21
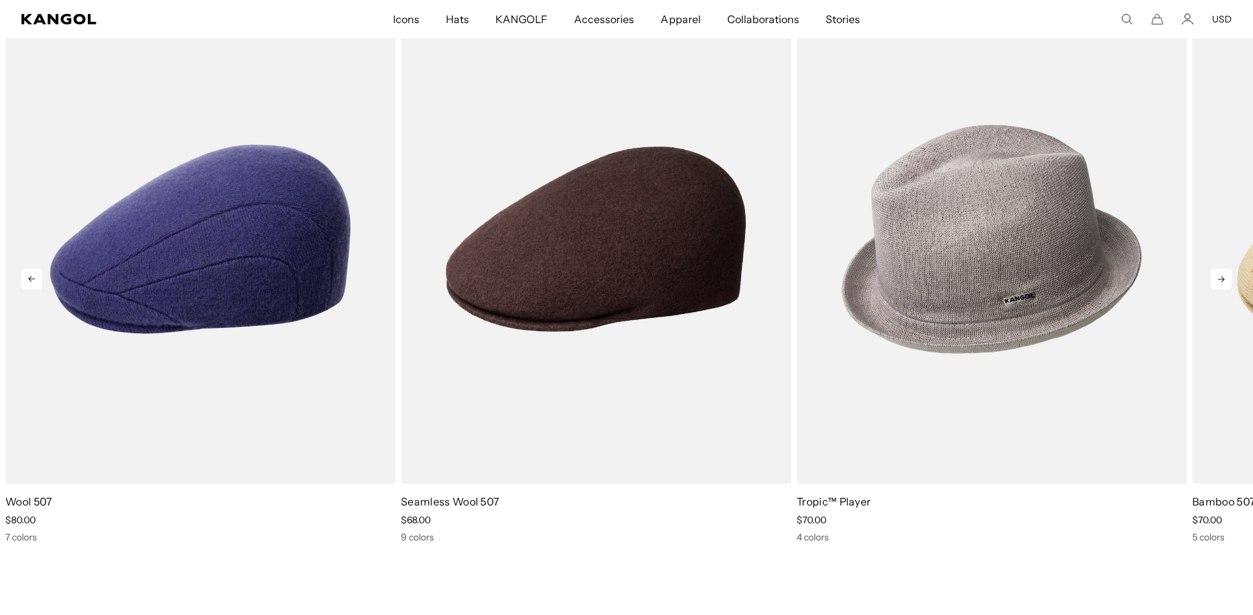
click at [1211, 290] on icon at bounding box center [1220, 279] width 21 height 21
